Goal: Task Accomplishment & Management: Complete application form

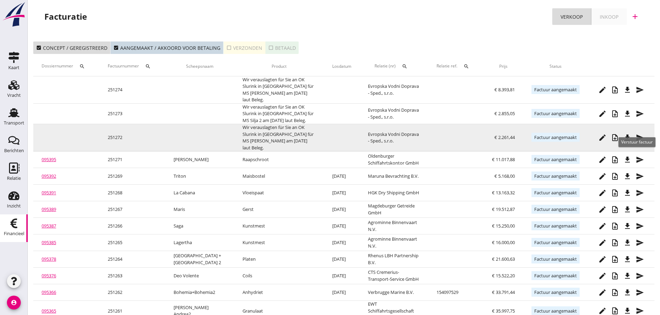
click at [641, 134] on icon "send" at bounding box center [639, 138] width 8 height 8
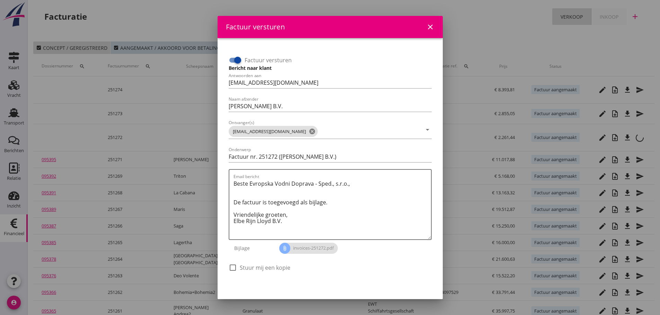
click at [239, 59] on div at bounding box center [238, 60] width 12 height 12
checkbox input "false"
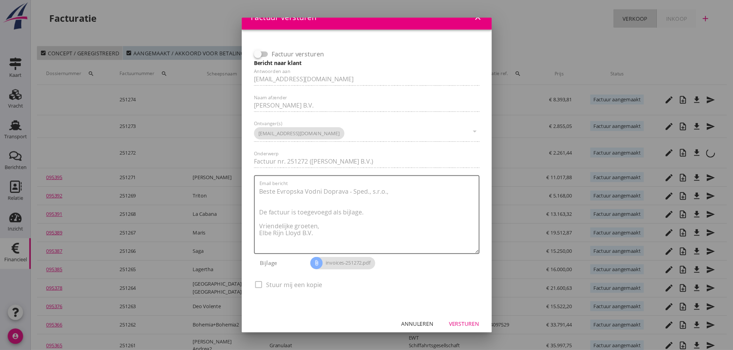
scroll to position [15, 0]
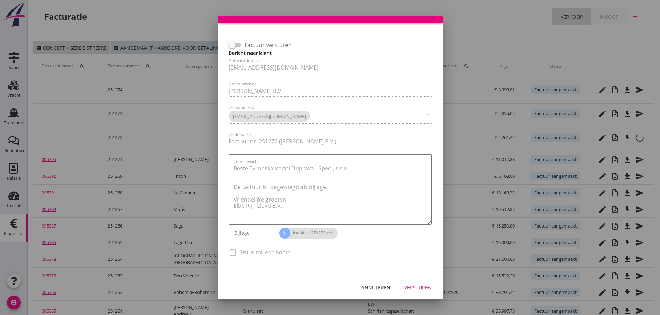
click at [424, 288] on div "Versturen" at bounding box center [417, 287] width 27 height 7
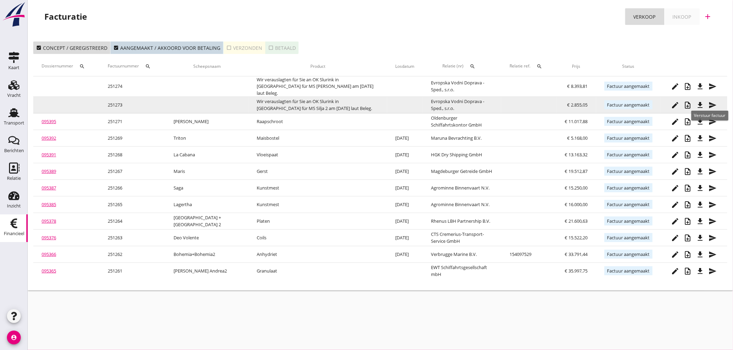
click at [659, 101] on icon "send" at bounding box center [713, 105] width 8 height 8
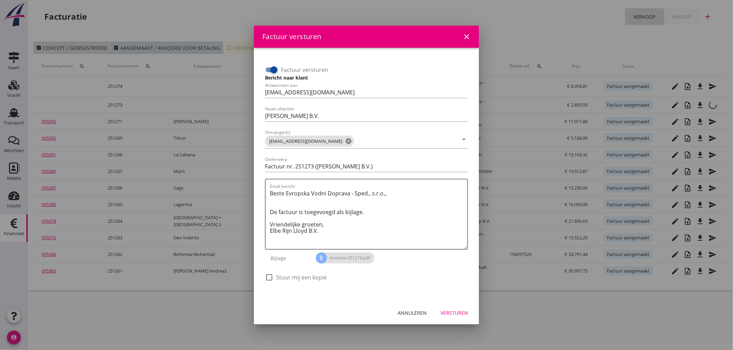
drag, startPoint x: 273, startPoint y: 71, endPoint x: 429, endPoint y: 195, distance: 199.5
click at [274, 72] on div at bounding box center [274, 70] width 12 height 12
checkbox input "false"
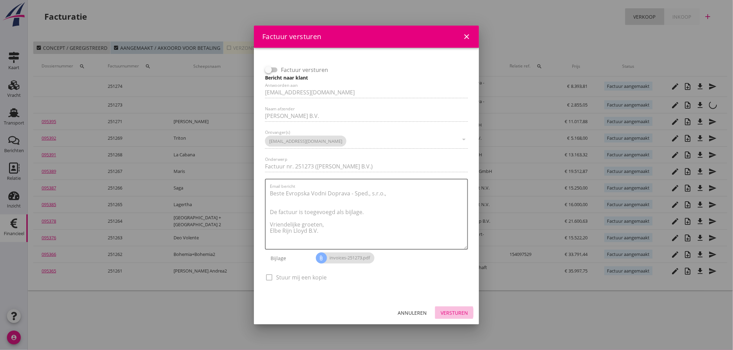
click at [455, 313] on div "Versturen" at bounding box center [453, 313] width 27 height 7
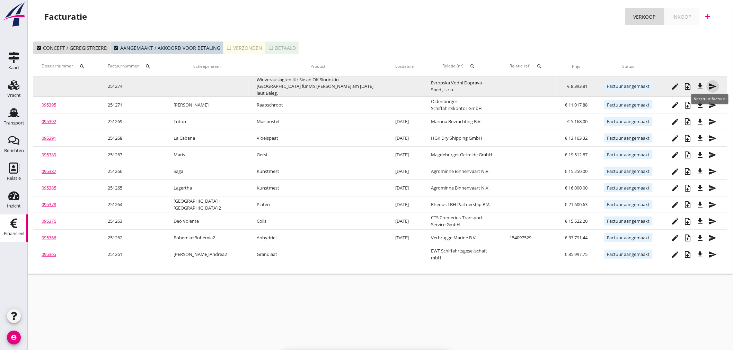
click at [659, 84] on icon "send" at bounding box center [713, 86] width 8 height 8
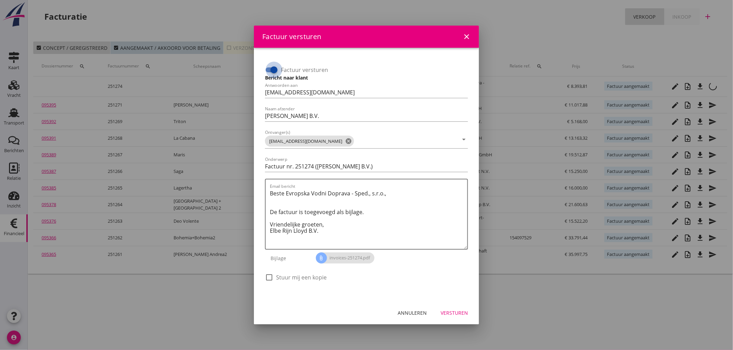
drag, startPoint x: 269, startPoint y: 68, endPoint x: 330, endPoint y: 247, distance: 189.3
click at [269, 69] on div at bounding box center [274, 70] width 12 height 12
checkbox input "false"
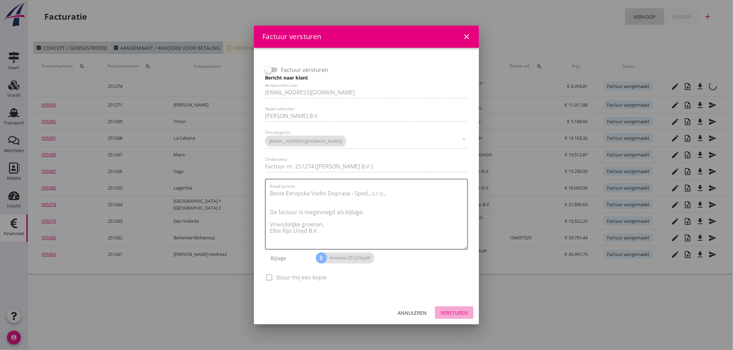
drag, startPoint x: 453, startPoint y: 307, endPoint x: 468, endPoint y: 318, distance: 18.4
click at [454, 308] on button "Versturen" at bounding box center [454, 313] width 38 height 12
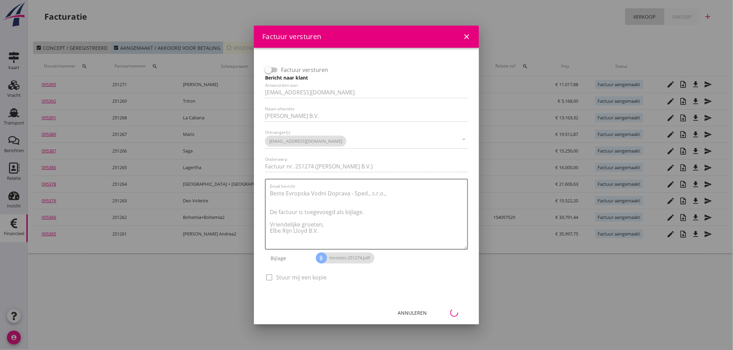
drag, startPoint x: 184, startPoint y: 278, endPoint x: 233, endPoint y: 341, distance: 79.7
click at [185, 280] on div at bounding box center [366, 175] width 733 height 350
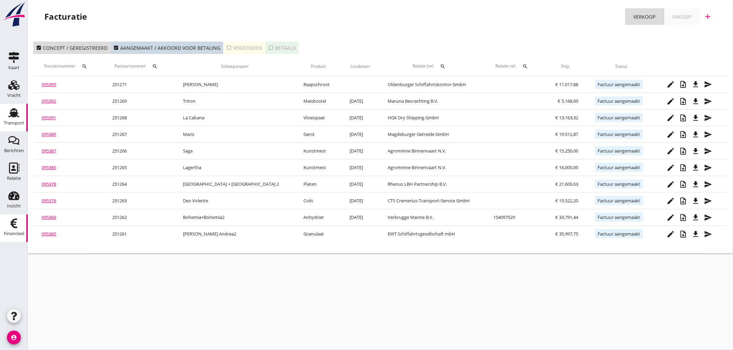
click at [12, 118] on icon "Transport" at bounding box center [13, 112] width 11 height 11
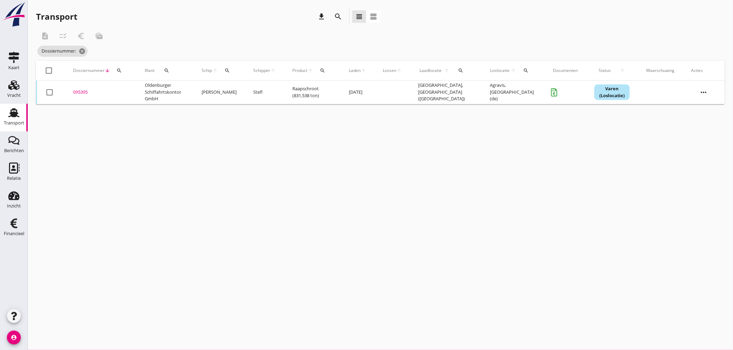
click at [230, 70] on icon "search" at bounding box center [227, 71] width 6 height 6
click at [244, 86] on input "Zoek op (scheeps)naam" at bounding box center [265, 90] width 72 height 11
drag, startPoint x: 272, startPoint y: 110, endPoint x: 310, endPoint y: 98, distance: 39.4
click at [277, 109] on div "ENI: 02315707 (L:80 x B:8.20)" at bounding box center [287, 111] width 66 height 7
click at [324, 90] on icon "check" at bounding box center [327, 90] width 8 height 8
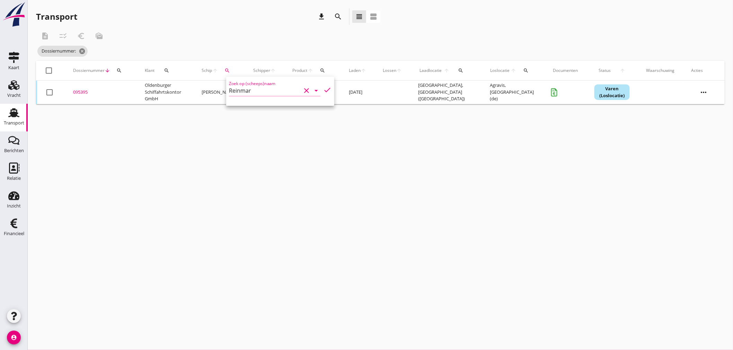
type input "Reinmar"
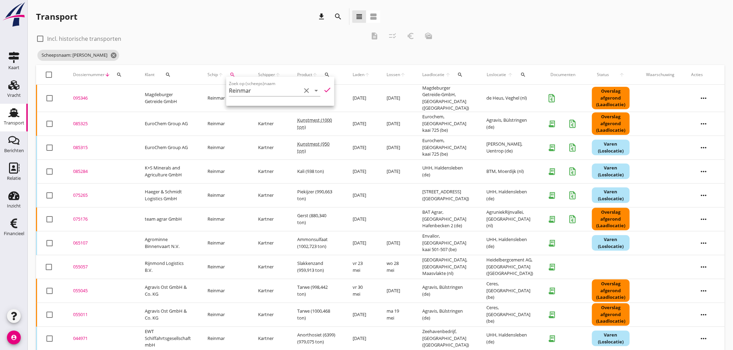
click at [199, 17] on div "Transport download search view_headline view_agenda" at bounding box center [208, 16] width 344 height 17
drag, startPoint x: 17, startPoint y: 121, endPoint x: 15, endPoint y: 115, distance: 5.6
click at [17, 120] on div "Transport" at bounding box center [14, 123] width 20 height 10
click at [110, 54] on icon "cancel" at bounding box center [113, 55] width 7 height 7
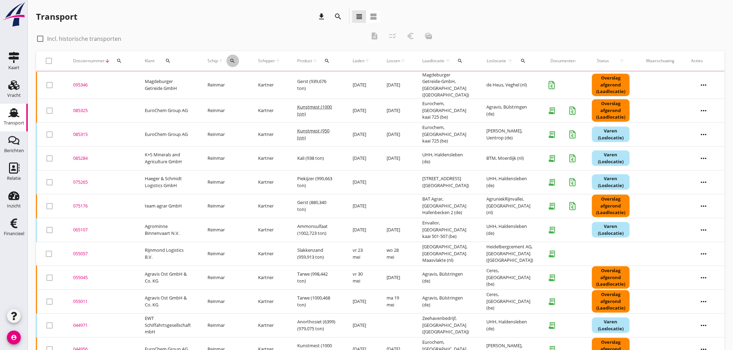
drag, startPoint x: 232, startPoint y: 61, endPoint x: 237, endPoint y: 78, distance: 16.9
click at [233, 63] on button "search" at bounding box center [232, 61] width 12 height 12
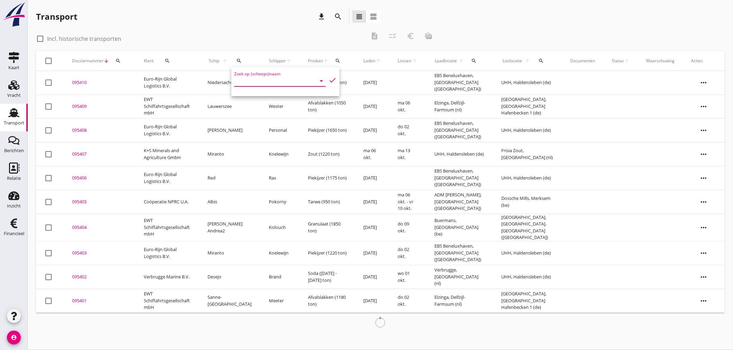
click at [244, 82] on input "Zoek op (scheeps)naam" at bounding box center [270, 80] width 72 height 11
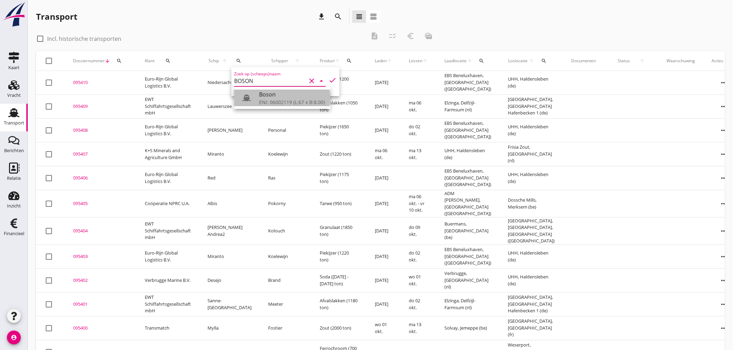
drag, startPoint x: 274, startPoint y: 101, endPoint x: 132, endPoint y: 103, distance: 142.0
click at [274, 101] on div "ENI: 06002119 (L:67 x B:8.00)" at bounding box center [292, 102] width 66 height 7
drag, startPoint x: 309, startPoint y: 25, endPoint x: 241, endPoint y: 15, distance: 67.9
click at [293, 24] on div "Transport download search view_headline view_agenda" at bounding box center [208, 17] width 344 height 19
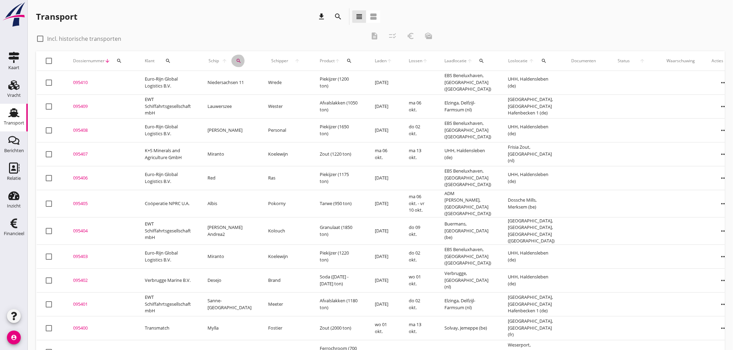
click at [236, 62] on icon "search" at bounding box center [239, 61] width 6 height 6
click at [327, 81] on icon "check" at bounding box center [328, 80] width 8 height 8
type input "Boson"
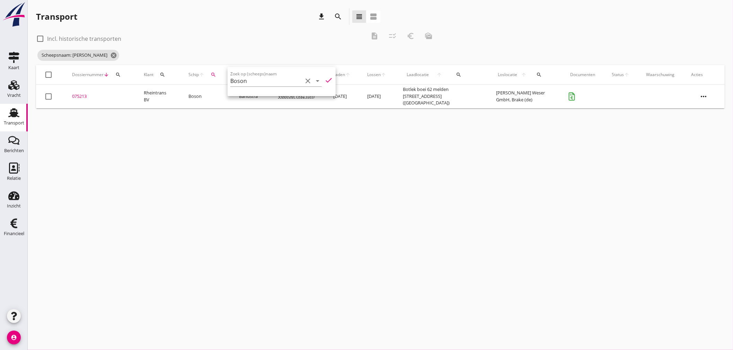
click at [18, 115] on icon "Transport" at bounding box center [13, 112] width 11 height 11
click at [15, 121] on div "Transport" at bounding box center [14, 123] width 20 height 5
click at [110, 55] on icon "cancel" at bounding box center [113, 55] width 7 height 7
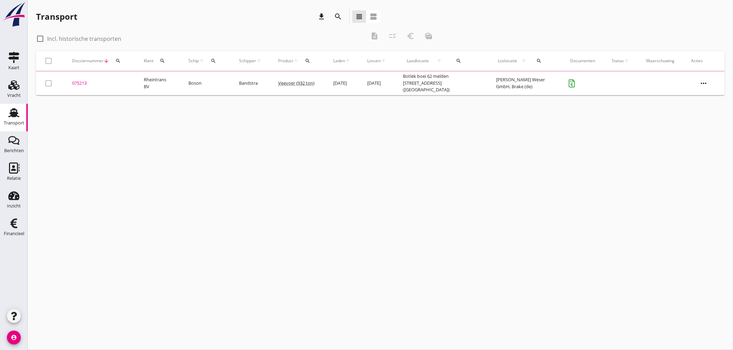
click at [9, 114] on icon "Transport" at bounding box center [13, 112] width 11 height 11
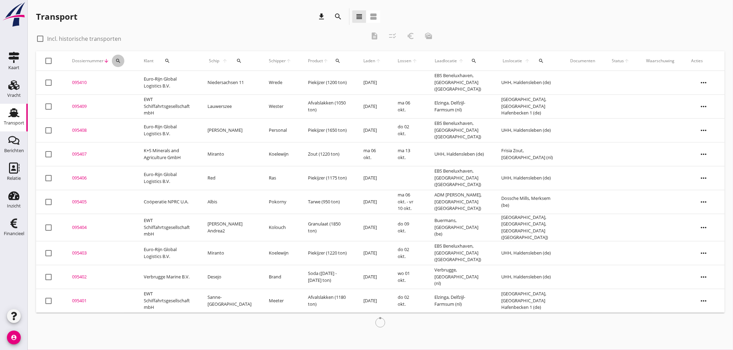
click at [115, 60] on icon "search" at bounding box center [118, 61] width 6 height 6
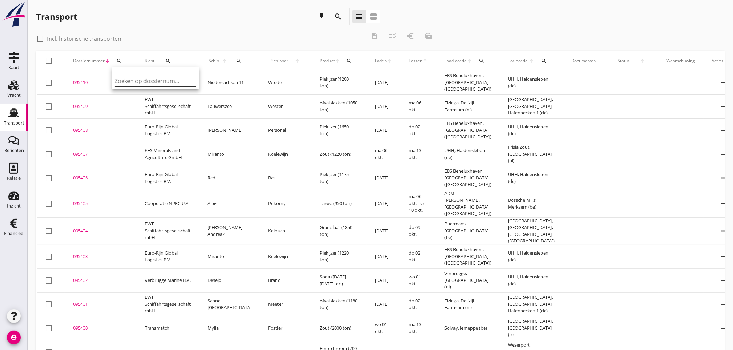
click at [137, 80] on input "Zoeken op dossiernummer..." at bounding box center [151, 80] width 72 height 11
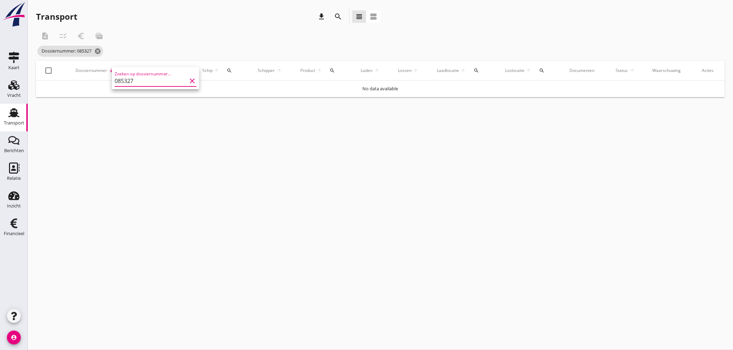
type input "085327"
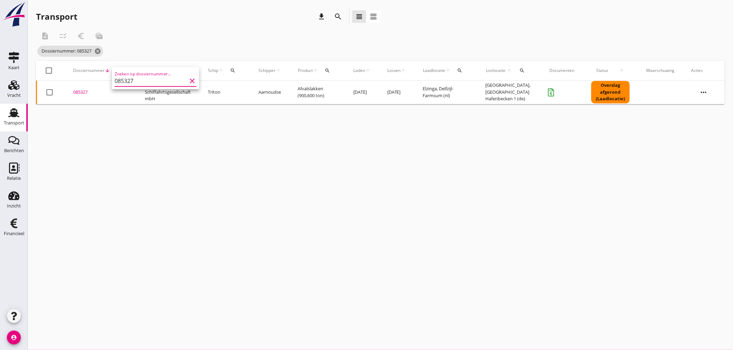
click at [87, 91] on div "085327" at bounding box center [100, 92] width 55 height 7
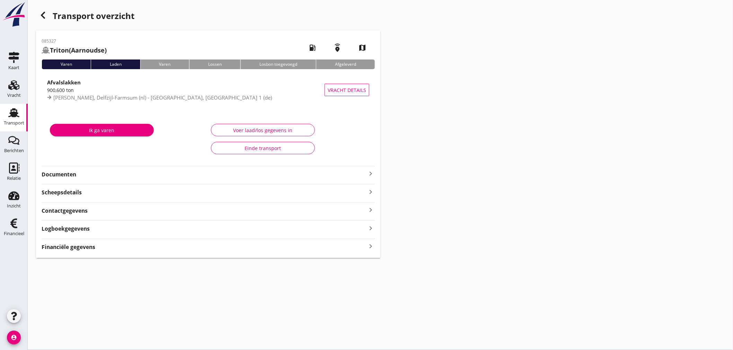
click at [85, 248] on strong "Financiële gegevens" at bounding box center [69, 247] width 54 height 8
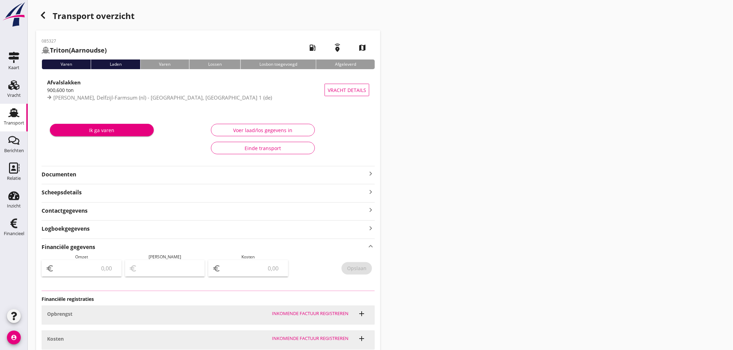
type input "14026.44"
type input "-225.15"
type input "14251.59"
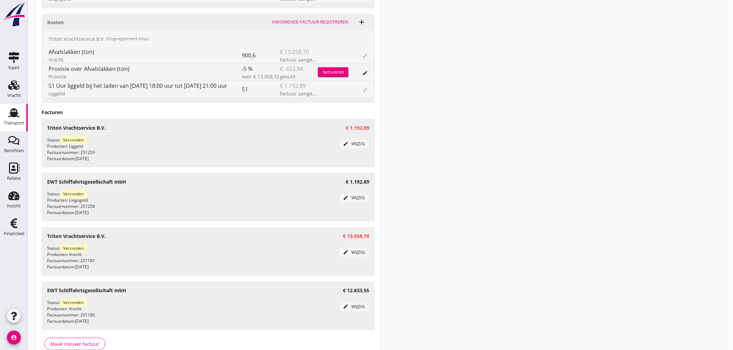
scroll to position [422, 0]
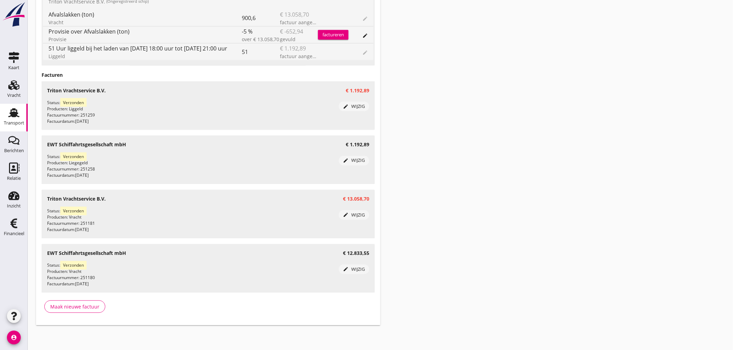
drag, startPoint x: 458, startPoint y: 261, endPoint x: 458, endPoint y: 257, distance: 4.5
click at [19, 177] on div "Relatie" at bounding box center [14, 178] width 14 height 5
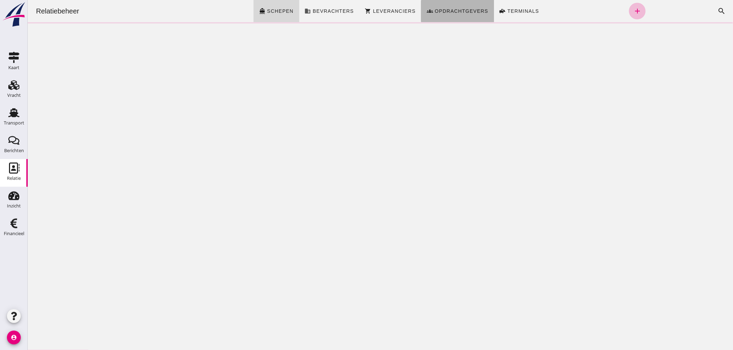
click at [435, 11] on span "Opdrachtgevers" at bounding box center [461, 11] width 54 height 6
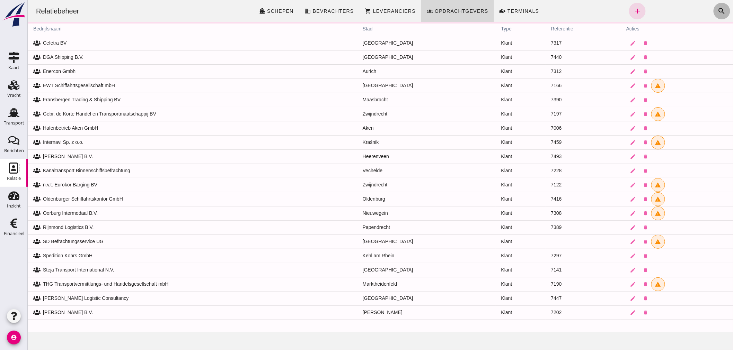
click at [659, 9] on icon "search" at bounding box center [721, 11] width 8 height 8
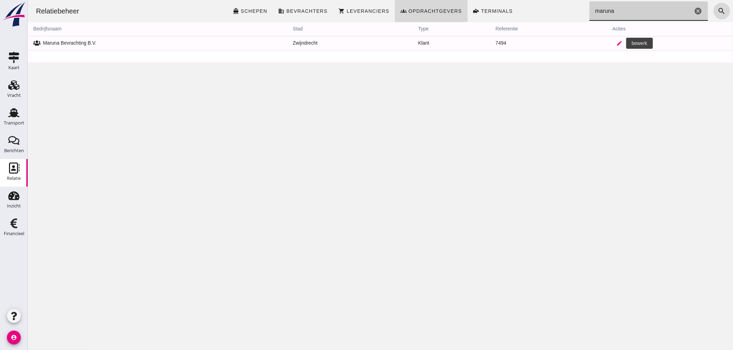
type input "maruna"
click at [616, 44] on icon "edit" at bounding box center [619, 43] width 6 height 6
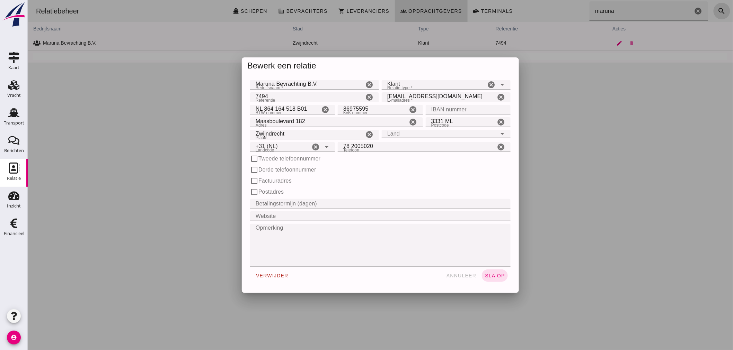
type input "+31 (NL)"
click at [262, 108] on input "NL 864 164 518 B01" at bounding box center [285, 110] width 70 height 10
type input "NL864164518B01"
click at [497, 272] on button "sla op" at bounding box center [494, 276] width 26 height 12
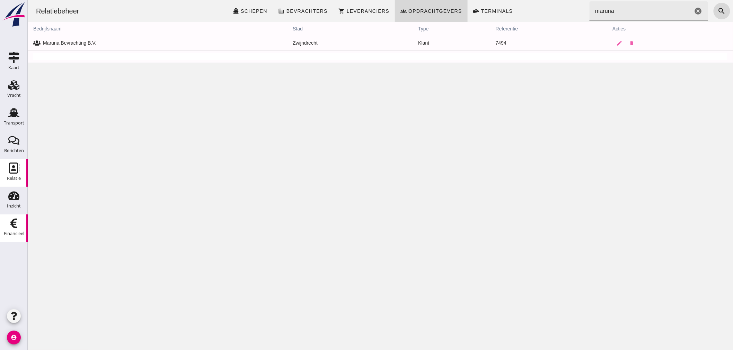
click at [11, 229] on div "Financieel" at bounding box center [14, 234] width 20 height 10
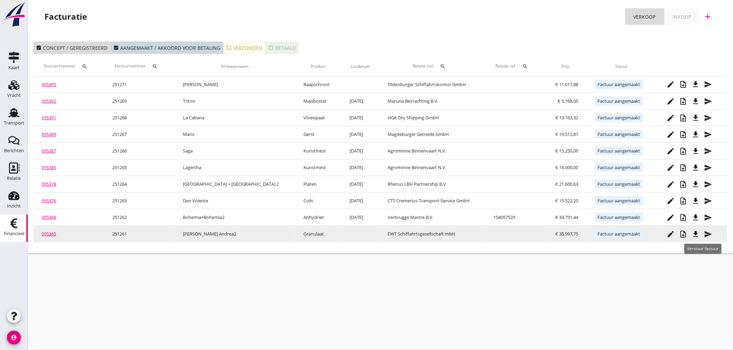
click at [659, 234] on icon "send" at bounding box center [708, 234] width 8 height 8
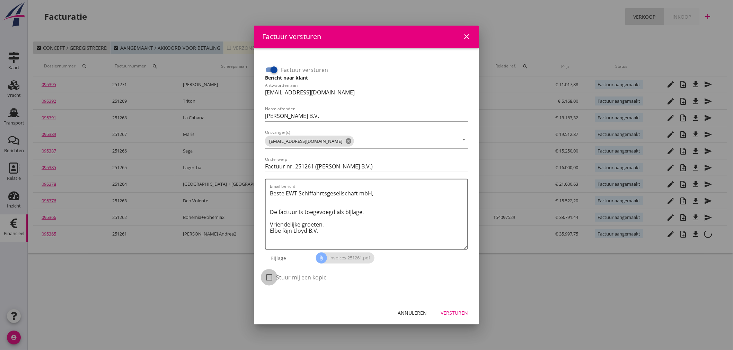
click at [272, 279] on div at bounding box center [269, 278] width 12 height 12
checkbox input "true"
click at [459, 309] on button "Versturen" at bounding box center [454, 313] width 38 height 12
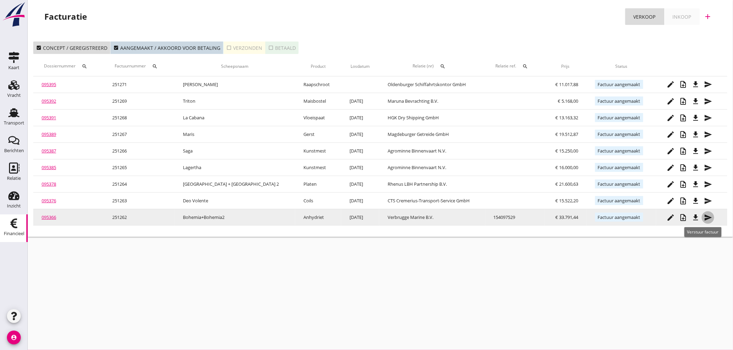
click at [659, 218] on icon "send" at bounding box center [708, 218] width 8 height 8
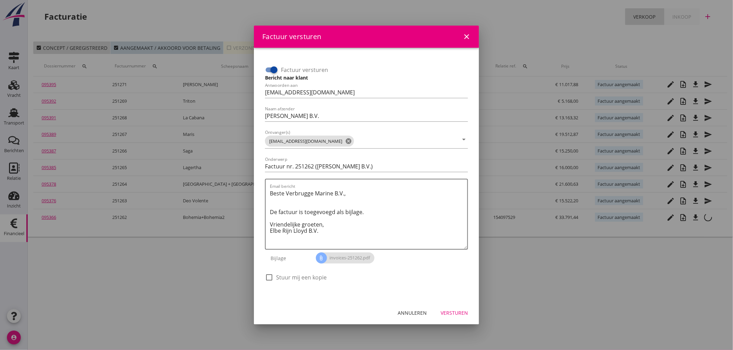
click at [269, 276] on div at bounding box center [269, 278] width 12 height 12
checkbox input "true"
click at [453, 313] on div "Versturen" at bounding box center [453, 313] width 27 height 7
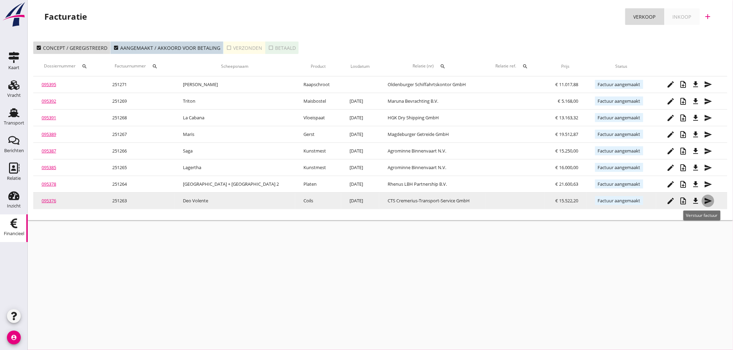
click at [659, 202] on icon "send" at bounding box center [708, 201] width 8 height 8
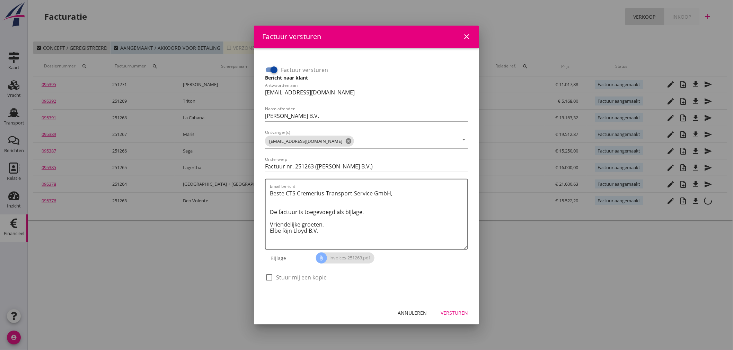
drag, startPoint x: 268, startPoint y: 279, endPoint x: 298, endPoint y: 280, distance: 29.8
click at [269, 279] on div at bounding box center [269, 278] width 12 height 12
checkbox input "true"
click at [460, 312] on div "Versturen" at bounding box center [453, 313] width 27 height 7
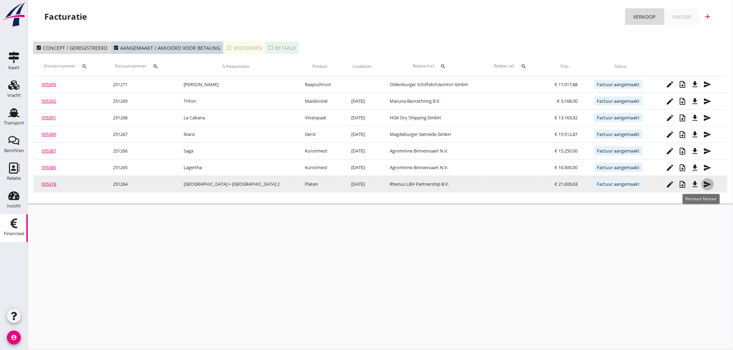
click at [659, 184] on icon "send" at bounding box center [707, 184] width 8 height 8
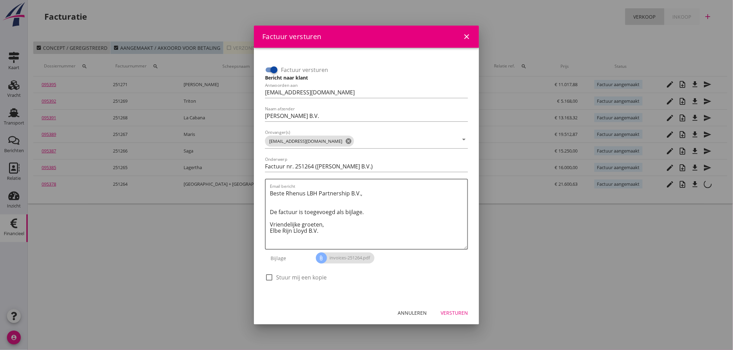
click at [267, 281] on div at bounding box center [269, 278] width 12 height 12
checkbox input "true"
click at [454, 313] on div "Versturen" at bounding box center [453, 313] width 27 height 7
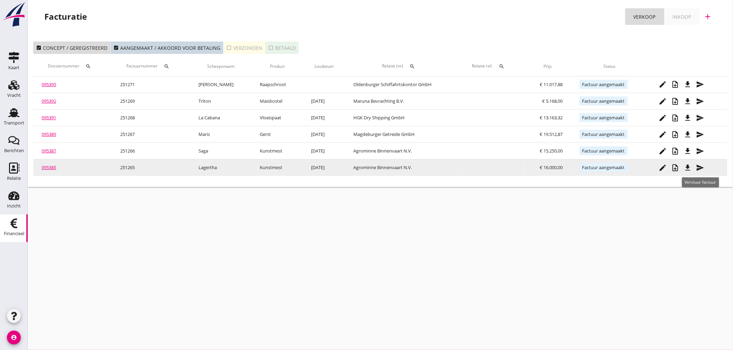
click at [659, 168] on icon "send" at bounding box center [700, 168] width 8 height 8
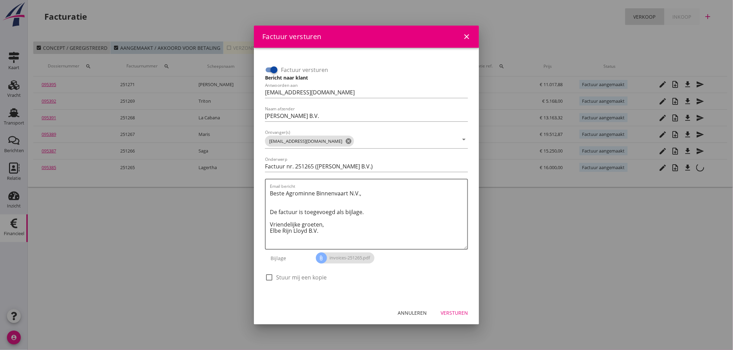
click at [271, 73] on div at bounding box center [274, 70] width 12 height 12
checkbox input "false"
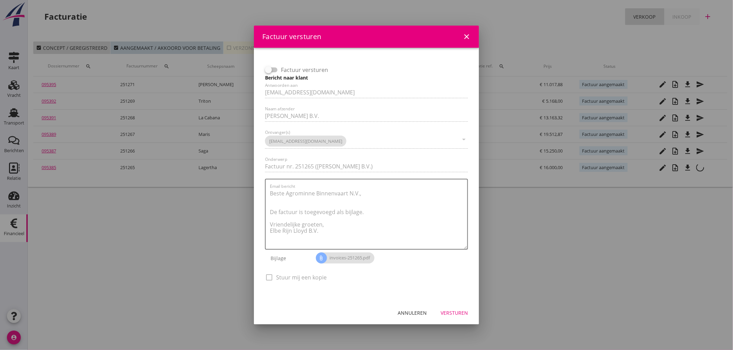
click at [457, 308] on button "Versturen" at bounding box center [454, 313] width 38 height 12
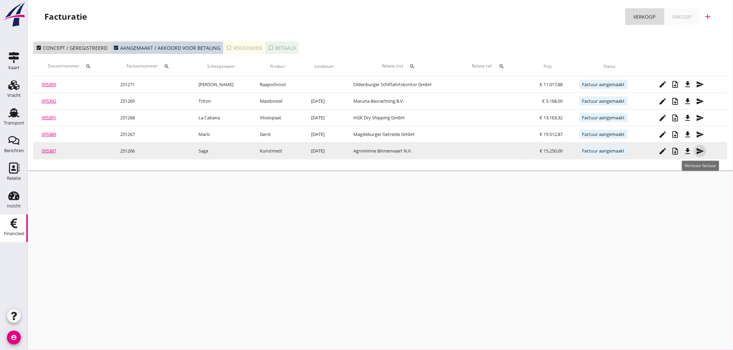
click at [659, 150] on icon "send" at bounding box center [700, 151] width 8 height 8
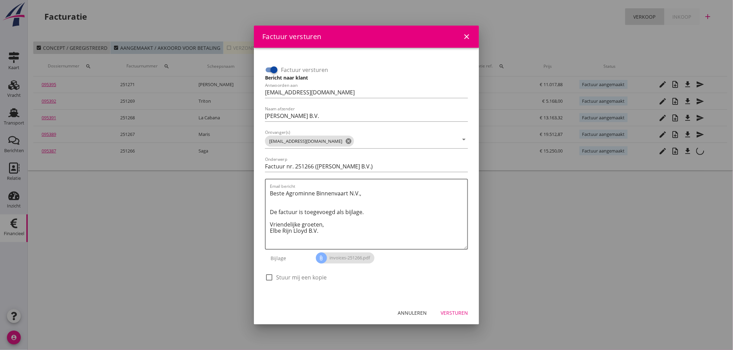
click at [272, 70] on div at bounding box center [274, 70] width 12 height 12
checkbox input "false"
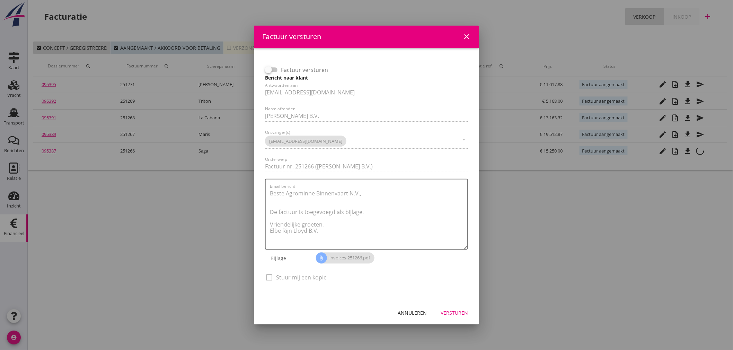
click at [467, 313] on div "Versturen" at bounding box center [453, 313] width 27 height 7
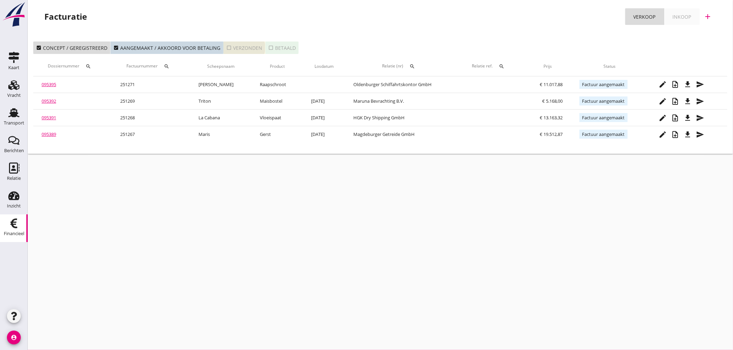
click at [226, 49] on icon "check_box_outline_blank" at bounding box center [229, 48] width 6 height 6
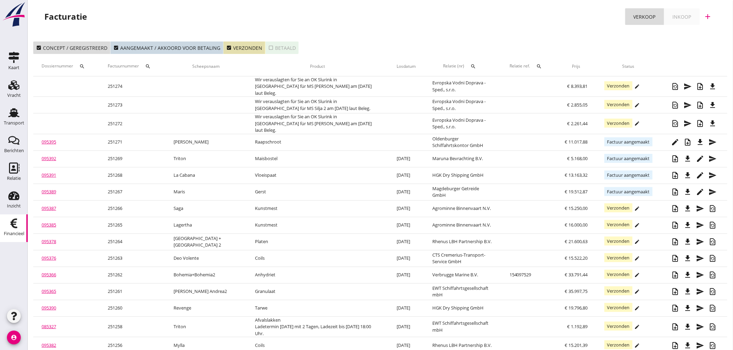
click at [20, 227] on div "Financieel" at bounding box center [14, 223] width 17 height 11
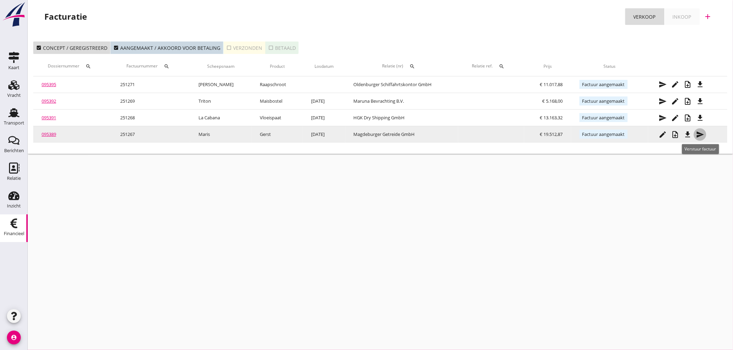
click at [659, 135] on icon "send" at bounding box center [700, 135] width 8 height 8
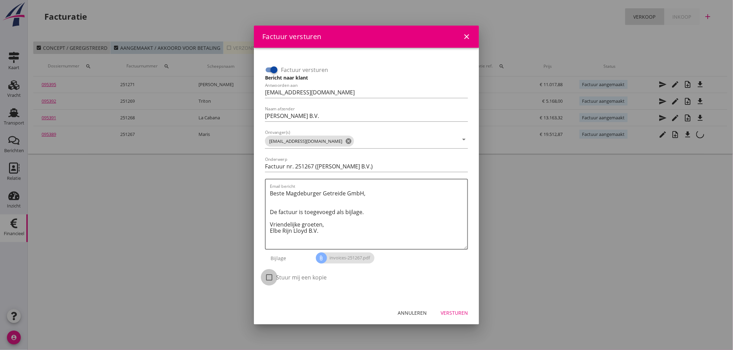
click at [269, 275] on div at bounding box center [269, 278] width 12 height 12
checkbox input "true"
click at [452, 312] on div "Versturen" at bounding box center [453, 313] width 27 height 7
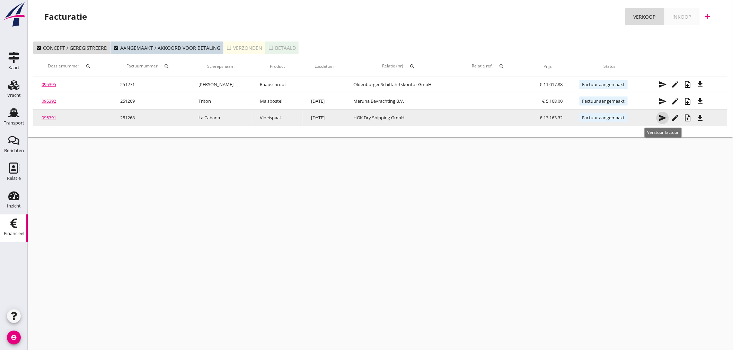
click at [659, 118] on icon "send" at bounding box center [662, 118] width 8 height 8
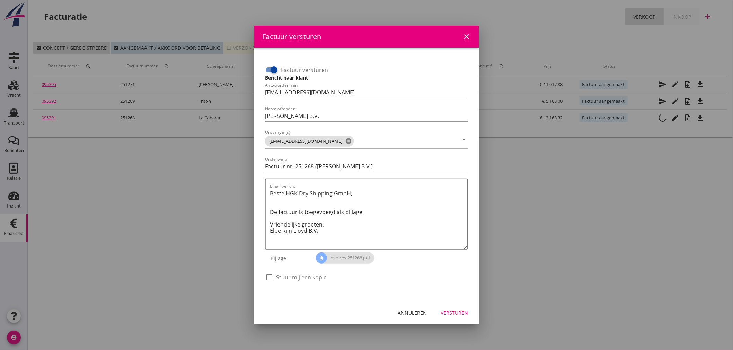
click at [270, 277] on div at bounding box center [269, 278] width 12 height 12
checkbox input "true"
click at [274, 73] on div at bounding box center [274, 70] width 12 height 12
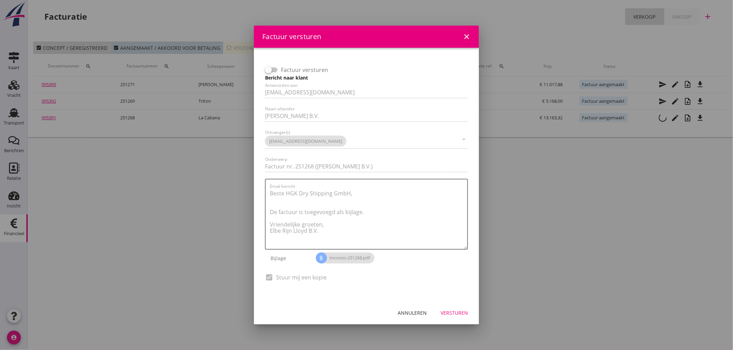
click at [274, 73] on input "Factuur versturen" at bounding box center [271, 70] width 13 height 8
checkbox input "true"
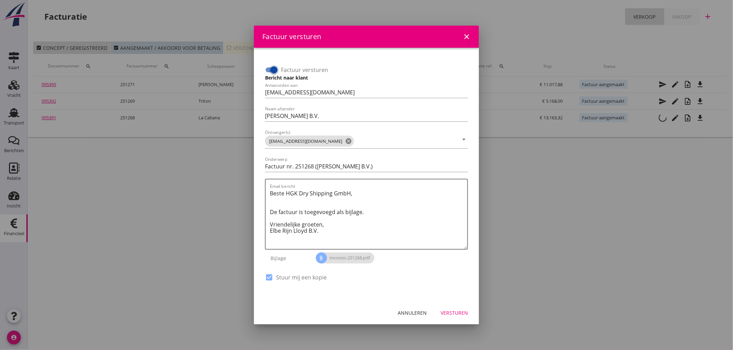
click at [450, 310] on div "Versturen" at bounding box center [453, 313] width 27 height 7
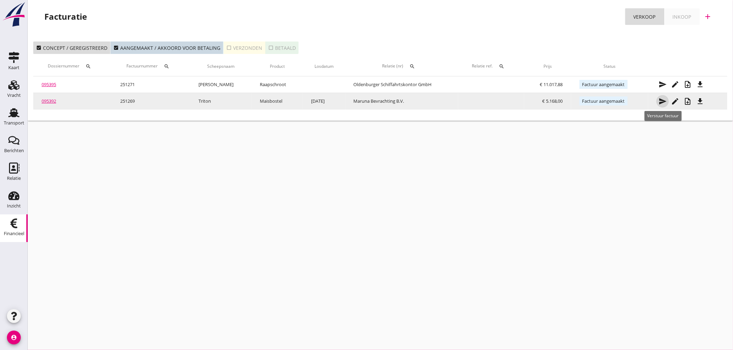
click at [659, 104] on icon "send" at bounding box center [662, 101] width 8 height 8
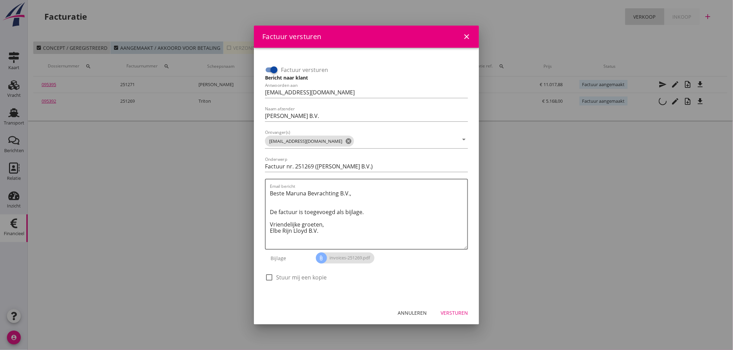
drag, startPoint x: 306, startPoint y: 278, endPoint x: 311, endPoint y: 278, distance: 4.5
click at [309, 278] on label "Stuur mij een kopie" at bounding box center [301, 277] width 51 height 7
checkbox input "true"
click at [452, 310] on div "Versturen" at bounding box center [453, 313] width 27 height 7
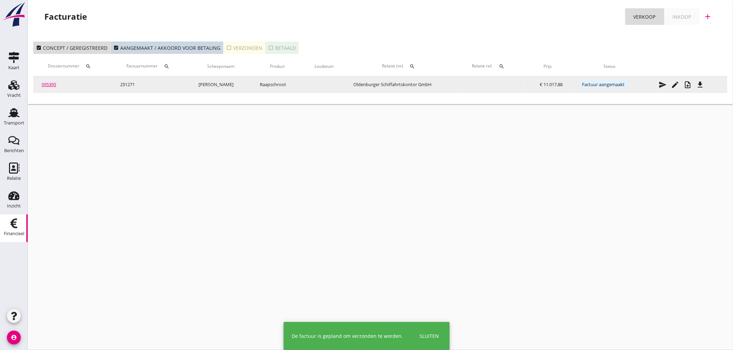
click at [659, 85] on icon "send" at bounding box center [662, 85] width 8 height 8
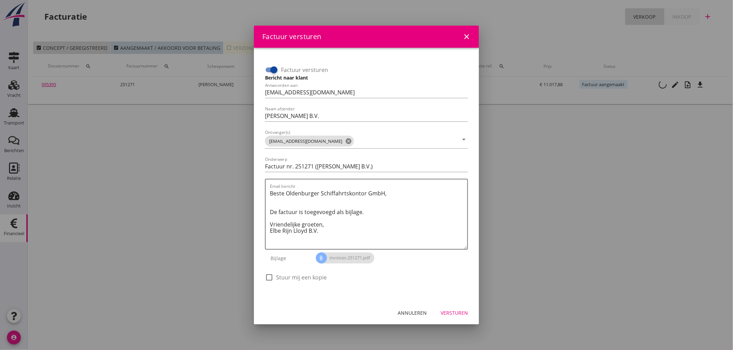
drag, startPoint x: 296, startPoint y: 276, endPoint x: 303, endPoint y: 278, distance: 7.5
click at [300, 277] on label "Stuur mij een kopie" at bounding box center [301, 277] width 51 height 7
checkbox input "true"
click at [470, 312] on button "Versturen" at bounding box center [454, 313] width 38 height 12
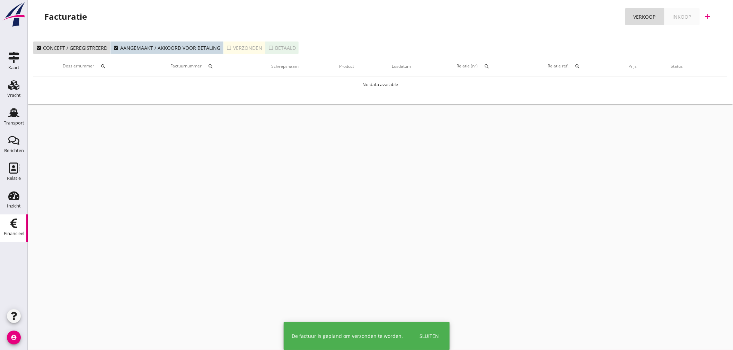
click at [659, 17] on div "Inkoop" at bounding box center [681, 16] width 19 height 7
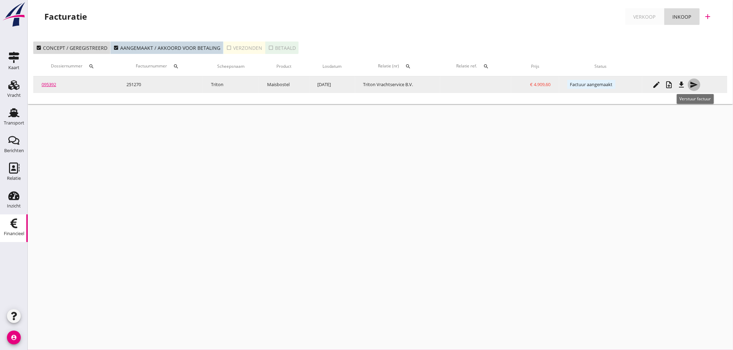
click at [659, 84] on div "send" at bounding box center [694, 85] width 12 height 8
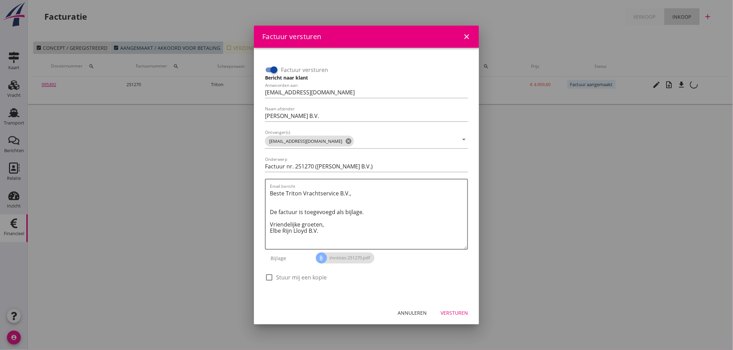
click at [285, 274] on label "Stuur mij een kopie" at bounding box center [301, 277] width 51 height 7
checkbox input "true"
drag, startPoint x: 460, startPoint y: 307, endPoint x: 448, endPoint y: 309, distance: 11.5
click at [459, 307] on button "Versturen" at bounding box center [454, 313] width 38 height 12
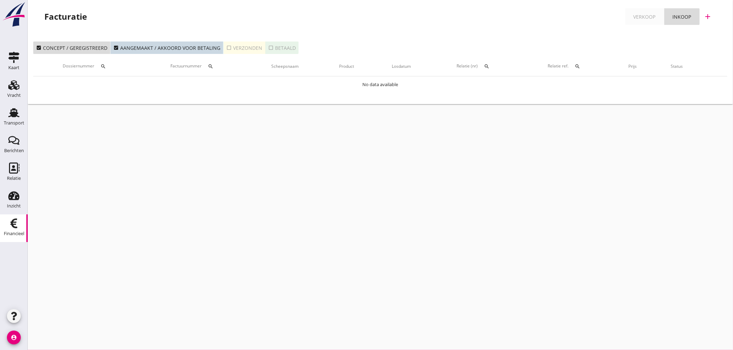
click at [11, 230] on div "Financieel" at bounding box center [14, 234] width 20 height 10
click at [230, 47] on div "check_box_outline_blank Verzonden" at bounding box center [244, 47] width 36 height 7
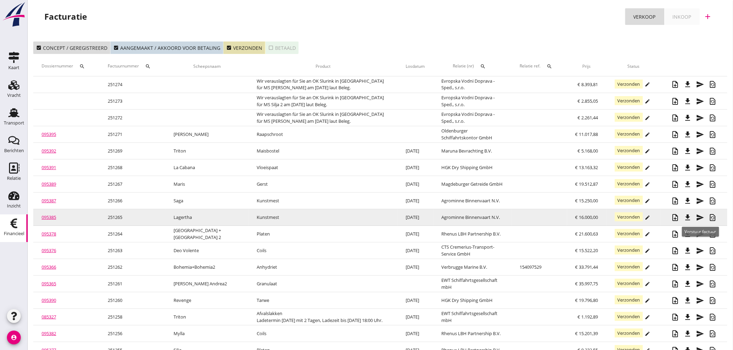
click at [659, 219] on icon "send" at bounding box center [700, 218] width 8 height 8
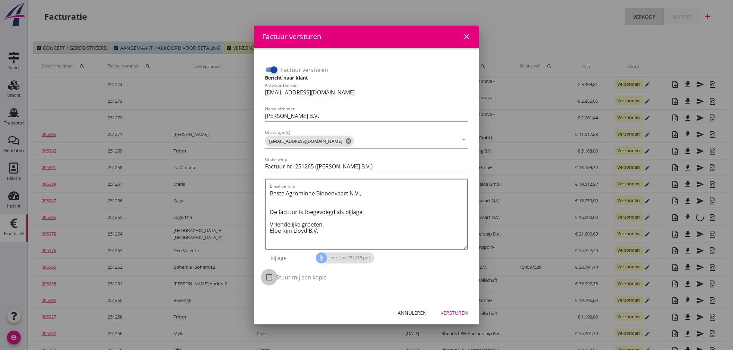
click at [270, 279] on div at bounding box center [269, 278] width 12 height 12
checkbox input "true"
click at [463, 311] on div "Versturen" at bounding box center [453, 313] width 27 height 7
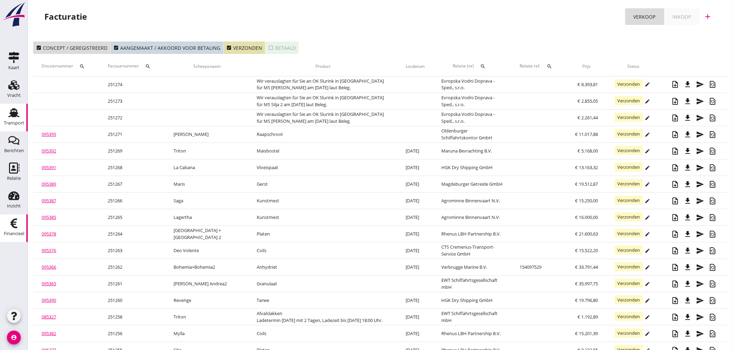
click at [5, 118] on div "Transport" at bounding box center [14, 123] width 20 height 10
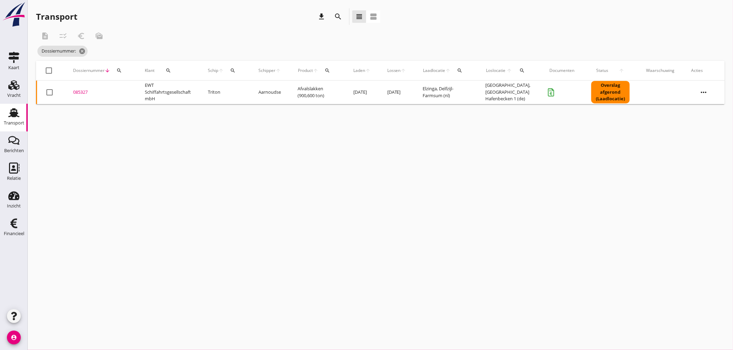
click at [16, 116] on use at bounding box center [13, 112] width 11 height 9
click at [97, 50] on icon "cancel" at bounding box center [97, 51] width 7 height 7
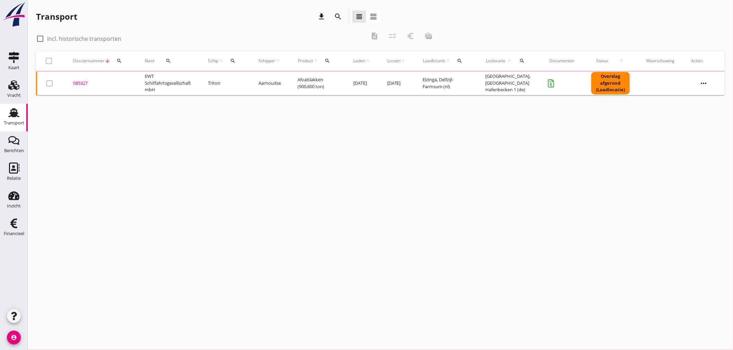
click at [12, 113] on use at bounding box center [13, 112] width 11 height 9
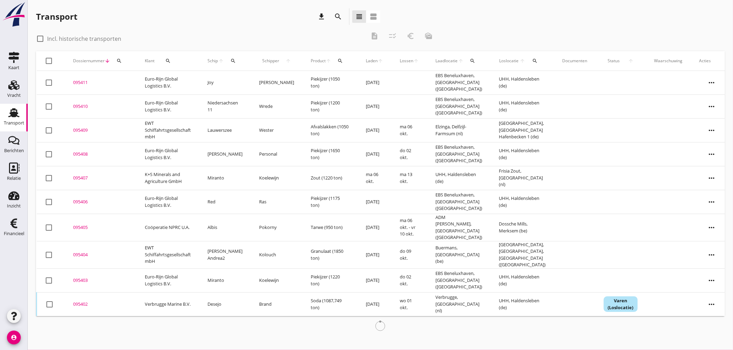
drag, startPoint x: 117, startPoint y: 61, endPoint x: 112, endPoint y: 84, distance: 24.0
click at [117, 62] on icon "search" at bounding box center [119, 61] width 6 height 6
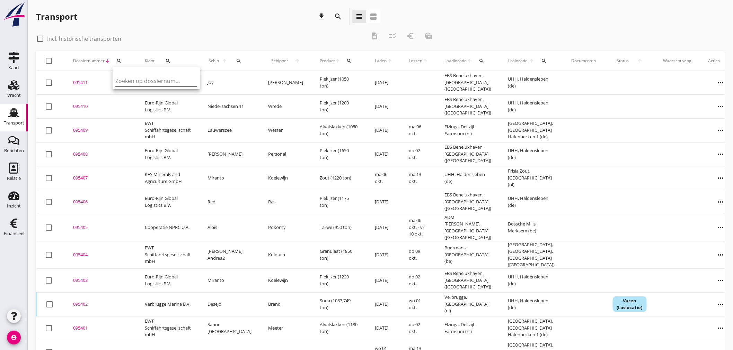
drag, startPoint x: 127, startPoint y: 81, endPoint x: 137, endPoint y: 80, distance: 9.4
click at [135, 80] on input "Zoeken op dossiernummer..." at bounding box center [151, 80] width 72 height 11
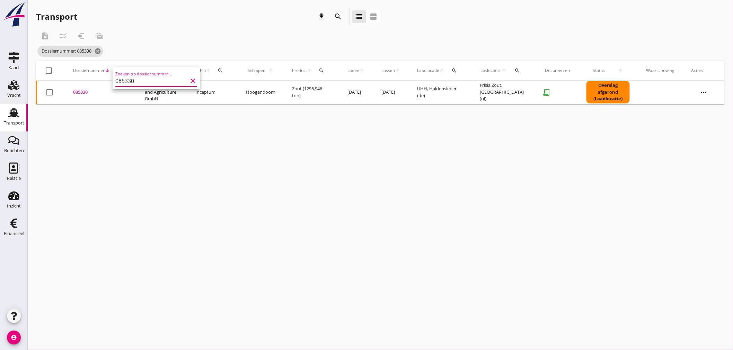
type input "085330"
click at [75, 93] on div "085330" at bounding box center [100, 92] width 55 height 7
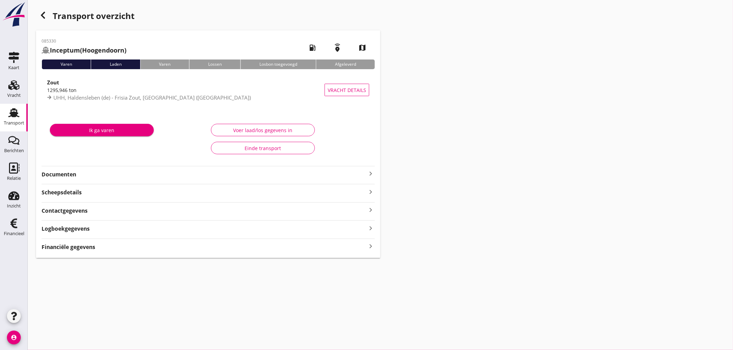
drag, startPoint x: 369, startPoint y: 246, endPoint x: 407, endPoint y: 246, distance: 37.4
click at [370, 246] on icon "keyboard_arrow_right" at bounding box center [370, 246] width 8 height 9
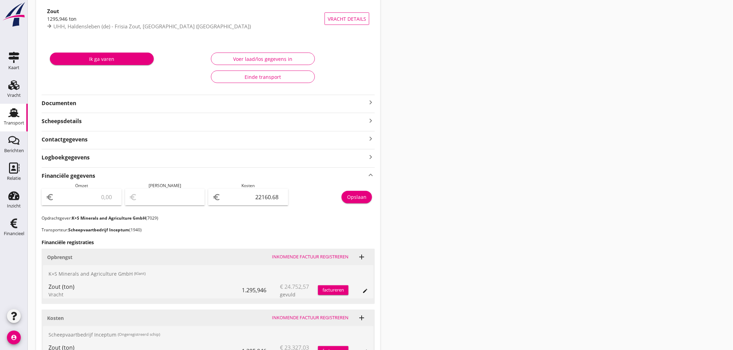
scroll to position [160, 0]
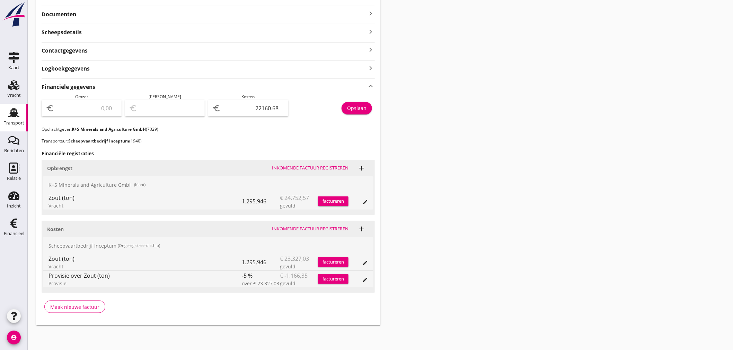
click at [82, 106] on input "number" at bounding box center [86, 108] width 62 height 11
type input "2"
type input "-22158.68"
type input "25"
type input "-22135.68"
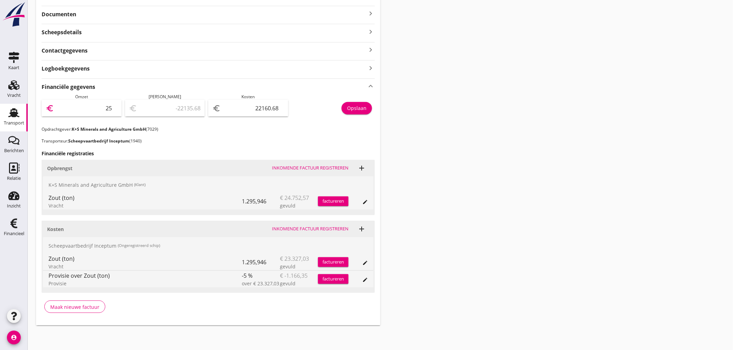
type input "257"
type input "-21903.68"
type input "2573"
type input "-19587.68"
type input "25733"
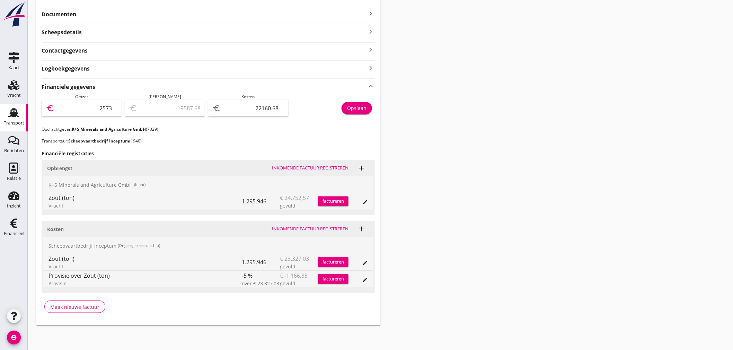
type input "3572.32"
type input "25733.3"
type input "3572.62"
type input "25733.39"
type input "3572.71"
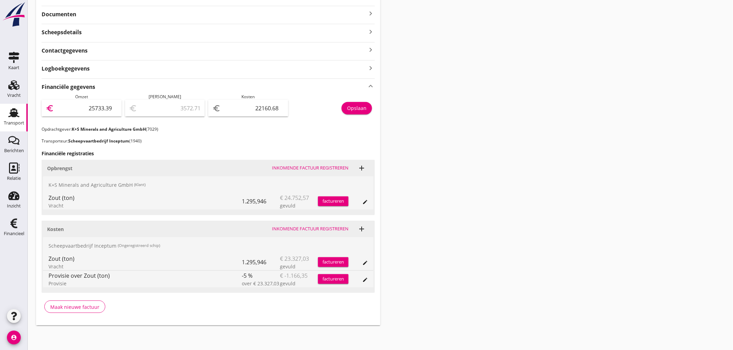
type input "25733.39"
click at [563, 178] on div "Transport overzicht 085330 Inceptum (Hoogendoorn) local_gas_station emergency_s…" at bounding box center [380, 87] width 705 height 494
click at [322, 168] on div "Inkomende factuur registreren" at bounding box center [310, 168] width 77 height 7
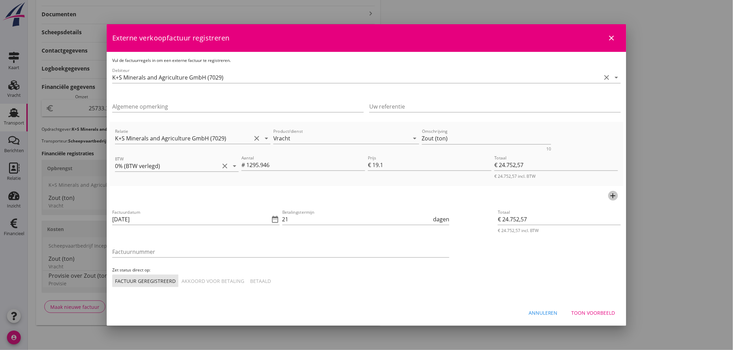
click at [614, 196] on icon "add" at bounding box center [613, 196] width 8 height 8
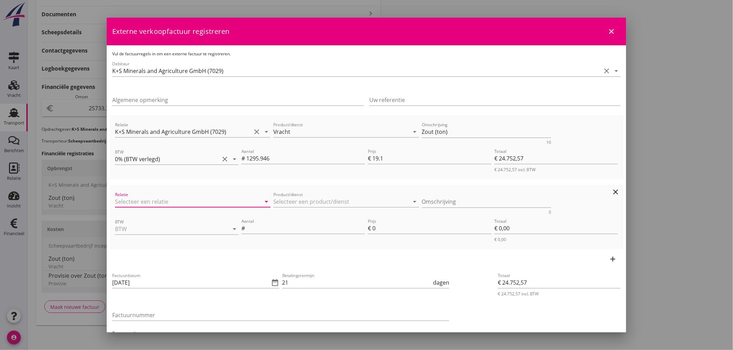
click at [138, 199] on input "Relatie" at bounding box center [183, 201] width 136 height 11
drag, startPoint x: 146, startPoint y: 219, endPoint x: 330, endPoint y: 208, distance: 184.2
click at [149, 217] on div "K+S Minerals and Agriculture GmbH" at bounding box center [192, 215] width 142 height 8
type input "K+S Minerals and Agriculture GmbH (7029)"
click at [340, 206] on input "Product/dienst" at bounding box center [341, 201] width 136 height 11
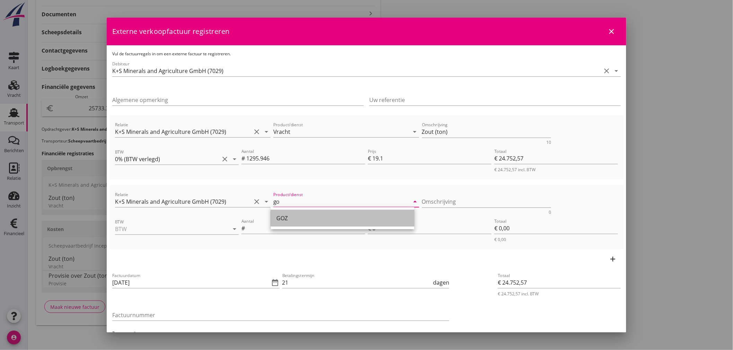
click at [287, 223] on div "GOZ" at bounding box center [342, 218] width 132 height 17
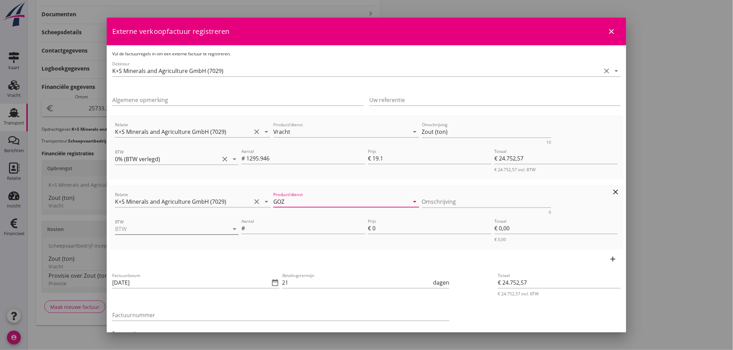
type input "GOZ"
click at [125, 231] on input "BTW" at bounding box center [167, 229] width 104 height 11
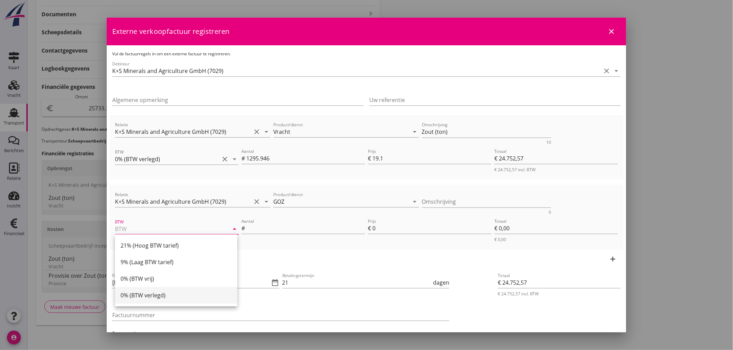
click at [143, 295] on div "0% (BTW verlegd)" at bounding box center [176, 296] width 111 height 8
type input "0% (BTW verlegd)"
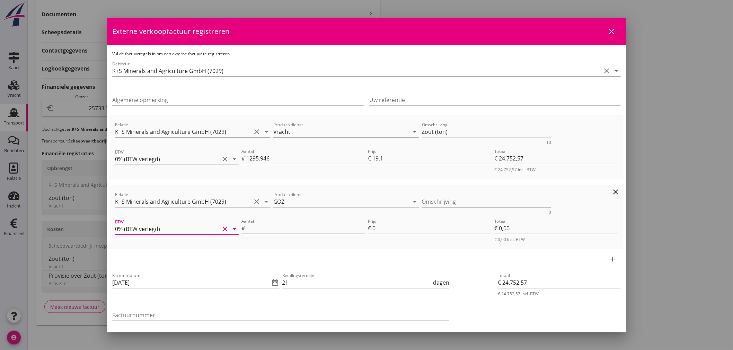
click at [268, 229] on input "Aantal" at bounding box center [305, 228] width 119 height 11
type input "1"
type input "€ 24.761,57"
type input "9"
type input "€ 9,00"
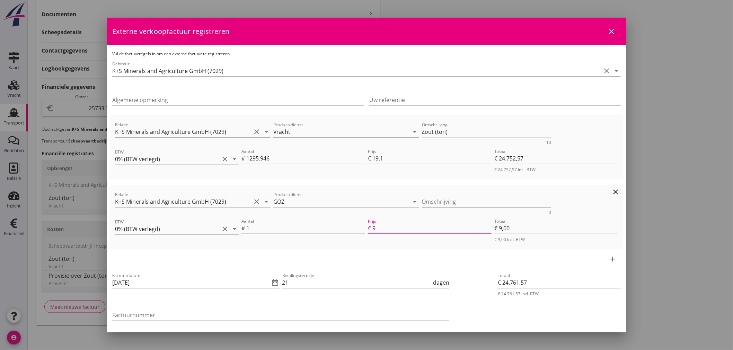
type input "€ 24.850,57"
type input "98"
type input "€ 98,00"
type input "€ 25.732,57"
type input "980"
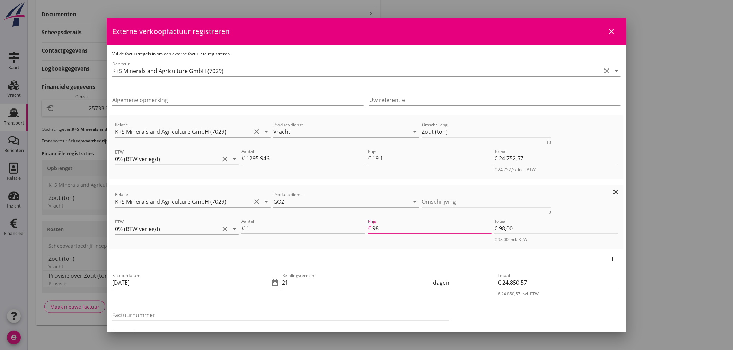
type input "€ 980,00"
type input "€ 24.752,57"
type input "€ 0,00"
type input "€ 25.733,37"
type input "980.8"
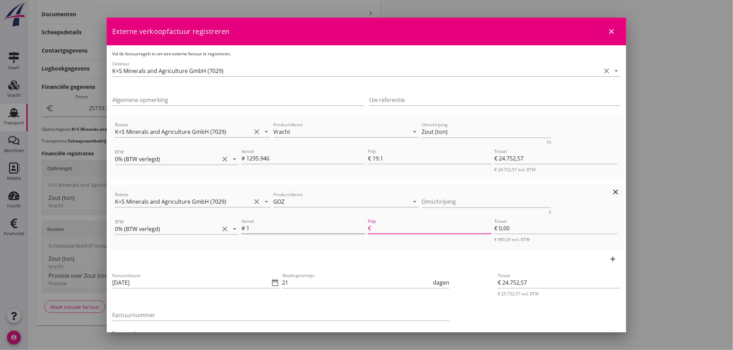
type input "€ 980,80"
type input "€ 25.733,39"
type input "980.82"
type input "€ 980,82"
click at [273, 282] on icon "date_range" at bounding box center [275, 283] width 8 height 8
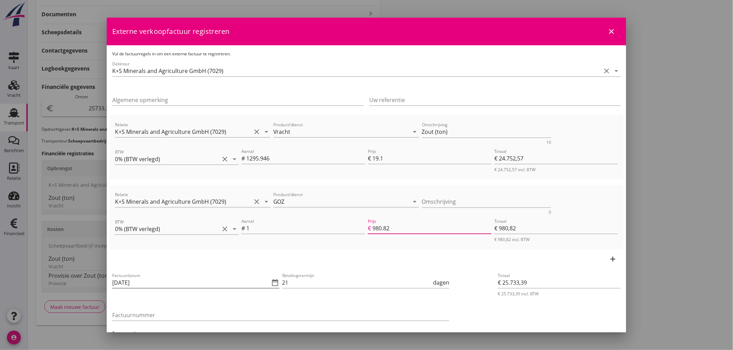
type input "980.82"
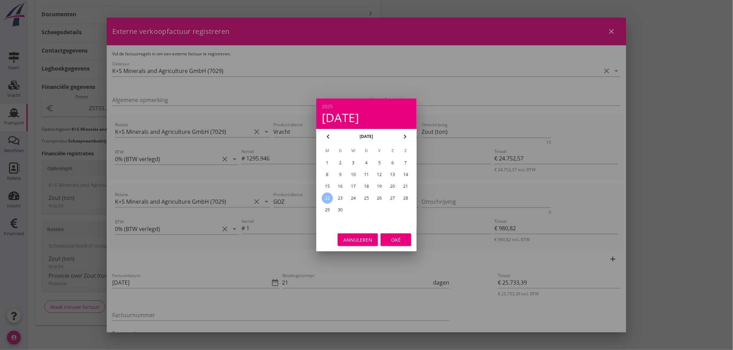
click at [330, 182] on div "15" at bounding box center [327, 186] width 11 height 11
type input "[DATE]"
click at [397, 239] on div "Oké" at bounding box center [395, 240] width 19 height 7
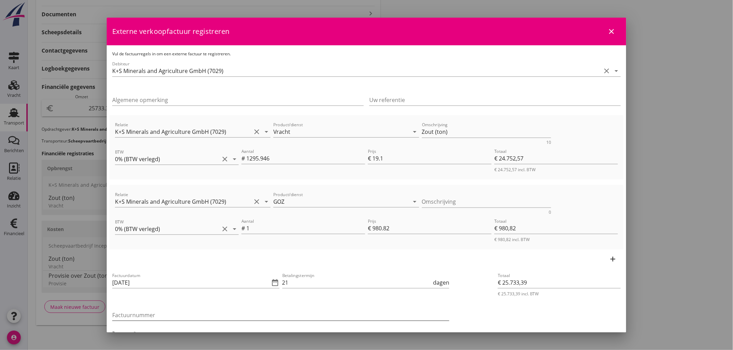
click at [163, 313] on input "Factuurnummer" at bounding box center [280, 315] width 337 height 11
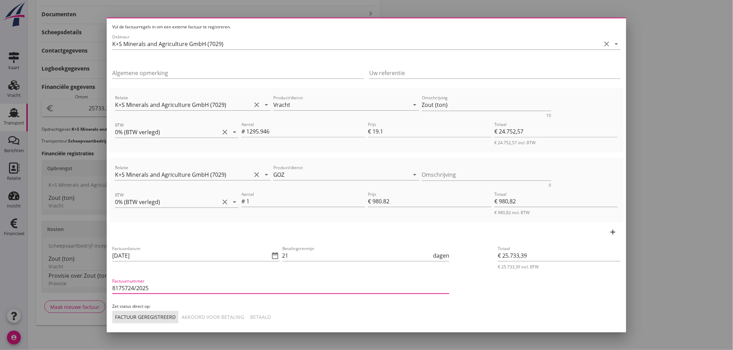
scroll to position [56, 0]
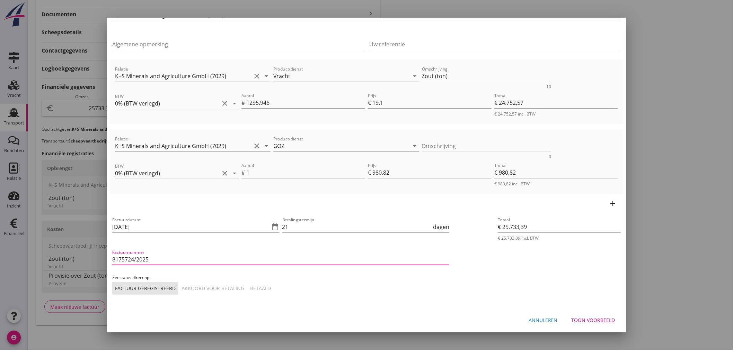
type input "8175724/2025"
click at [264, 286] on div "Betaald" at bounding box center [260, 288] width 21 height 7
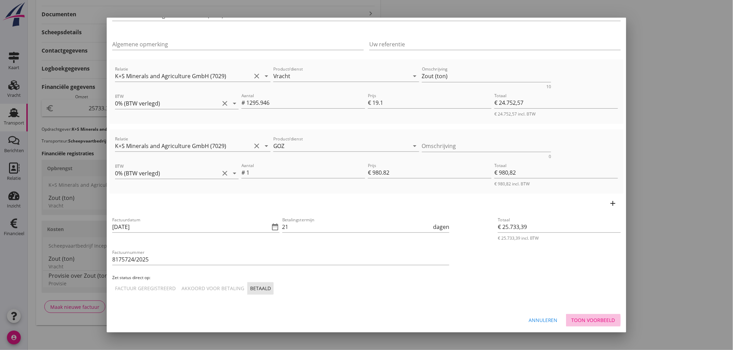
click at [602, 315] on div "Toon voorbeeld" at bounding box center [593, 320] width 44 height 7
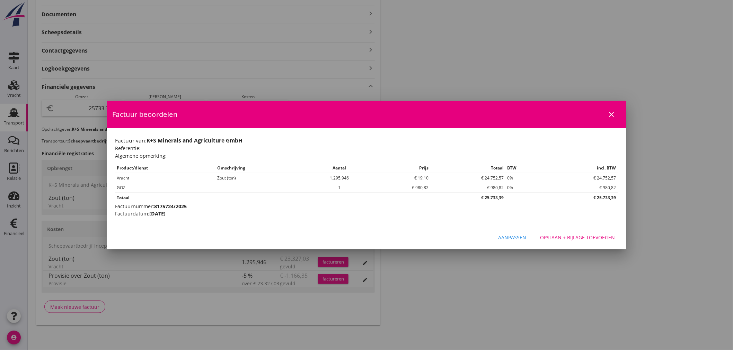
scroll to position [0, 0]
click at [594, 239] on div "Opslaan + bijlage toevoegen" at bounding box center [577, 237] width 75 height 7
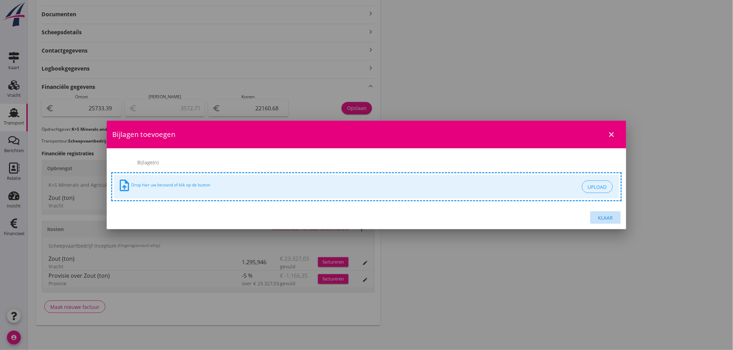
click at [605, 222] on button "Klaar" at bounding box center [605, 218] width 30 height 12
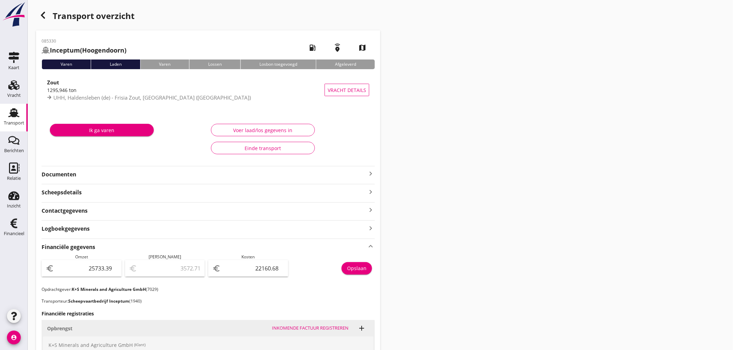
click at [41, 15] on use "button" at bounding box center [43, 15] width 4 height 7
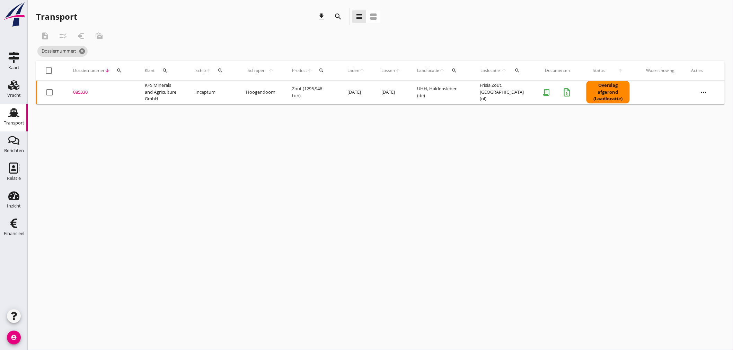
click at [117, 69] on icon "search" at bounding box center [119, 71] width 6 height 6
click at [135, 89] on input "Zoeken op dossiernummer..." at bounding box center [151, 90] width 72 height 11
type input "095347"
click at [80, 92] on div "095347" at bounding box center [100, 92] width 55 height 7
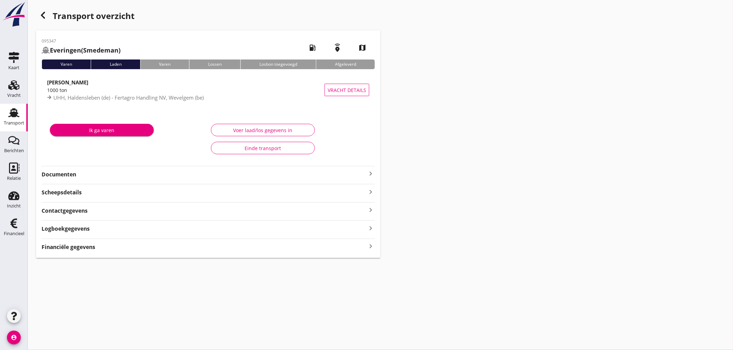
click at [83, 247] on strong "Financiële gegevens" at bounding box center [69, 247] width 54 height 8
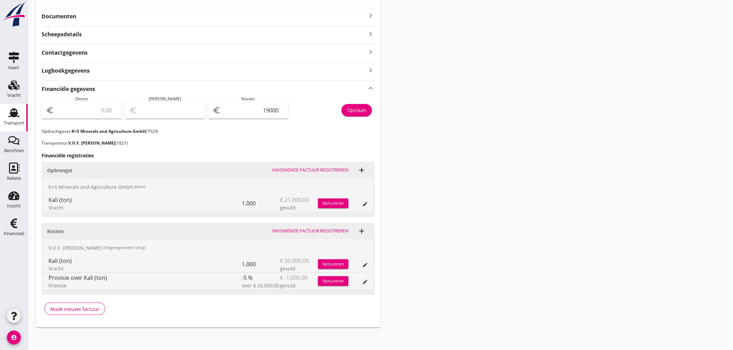
scroll to position [160, 0]
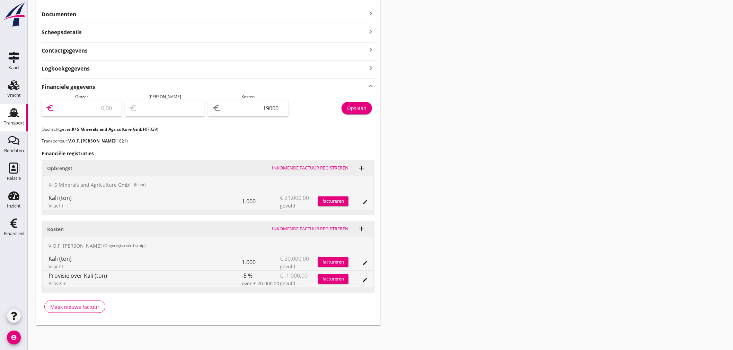
click at [88, 106] on input "number" at bounding box center [86, 108] width 62 height 11
type input "2"
type input "-18998.00"
type input "21"
type input "-18979.00"
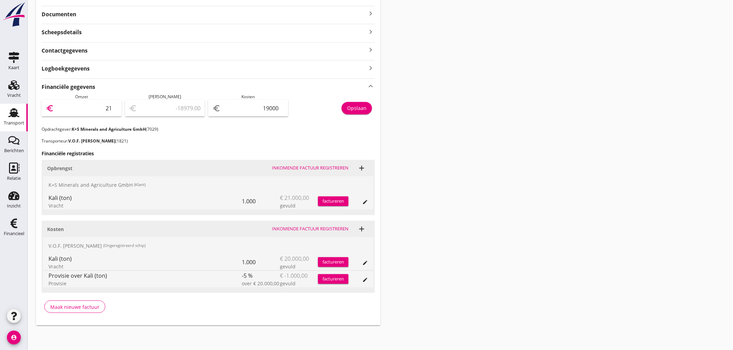
type input "219"
type input "-18781.00"
type input "2196"
type input "-16804.00"
type input "21966"
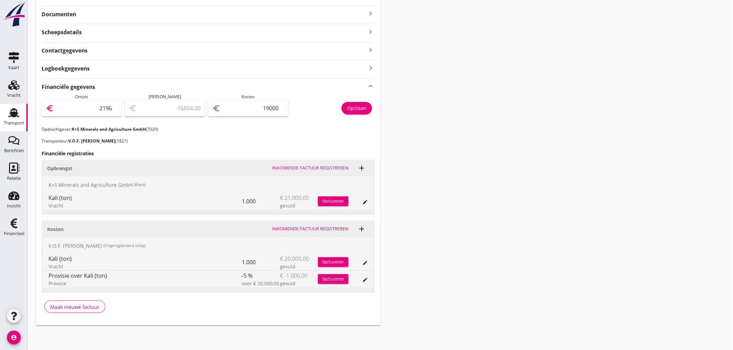
type input "2966.00"
type input "21966.2"
type input "2966.20"
type input "21966.29"
type input "2966.29"
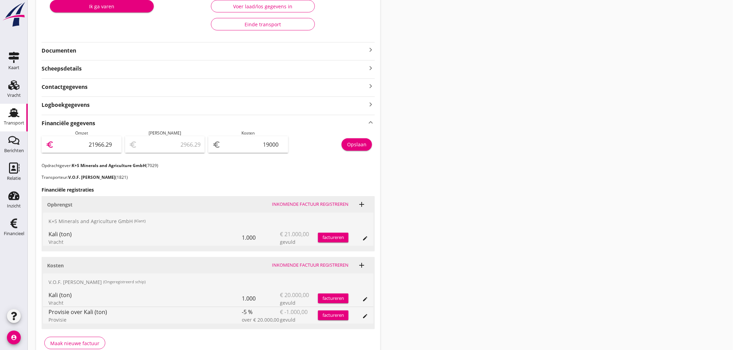
scroll to position [6, 0]
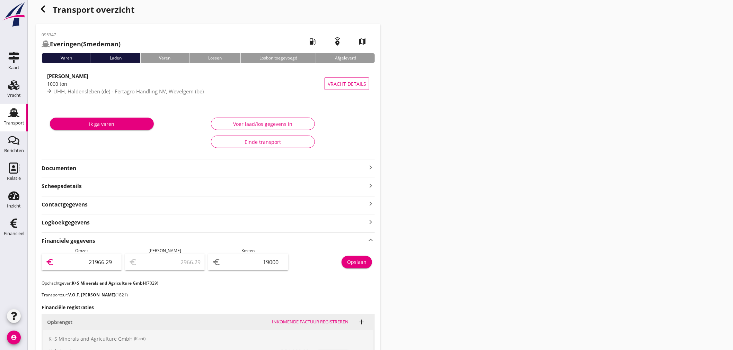
type input "21966.29"
click at [264, 122] on div "Voer laad/los gegevens in" at bounding box center [263, 124] width 92 height 7
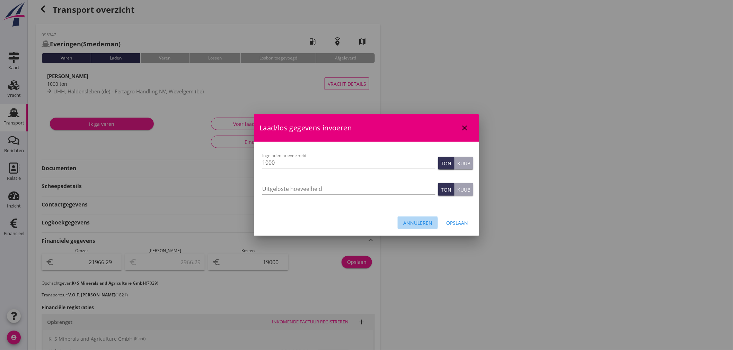
drag, startPoint x: 417, startPoint y: 222, endPoint x: 411, endPoint y: 222, distance: 5.2
click at [416, 222] on div "Annuleren" at bounding box center [417, 223] width 29 height 7
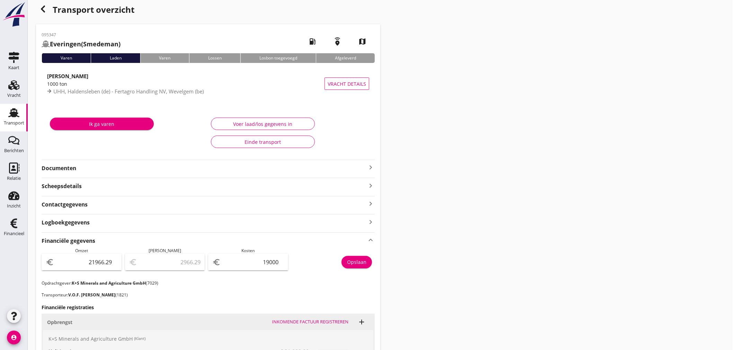
click at [440, 235] on div "Transport overzicht 095347 [GEOGRAPHIC_DATA] (Smedeman) local_gas_station emerg…" at bounding box center [380, 241] width 705 height 494
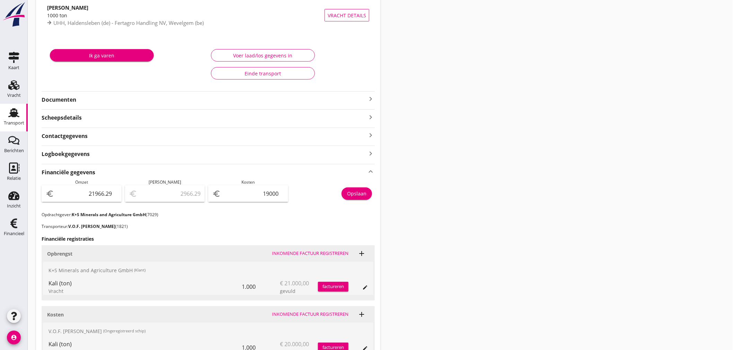
scroll to position [160, 0]
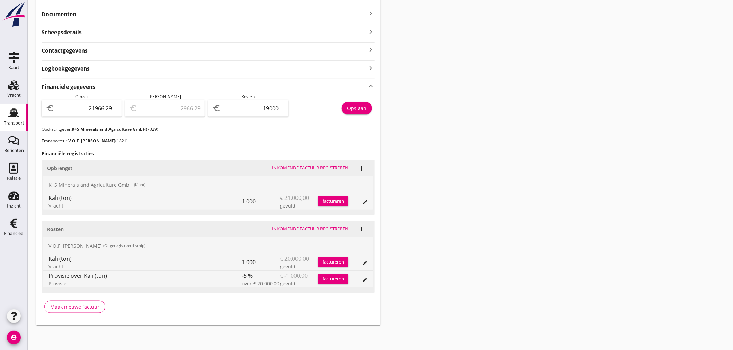
click at [324, 168] on div "Inkomende factuur registreren" at bounding box center [310, 168] width 77 height 7
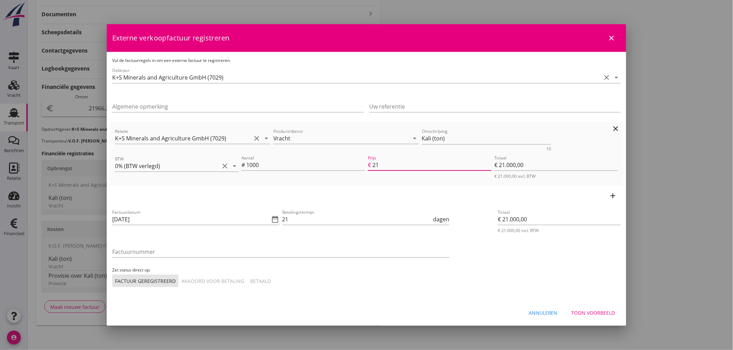
click at [388, 168] on input "21" at bounding box center [431, 165] width 119 height 11
type input "21.04"
type input "€ 21.040,00"
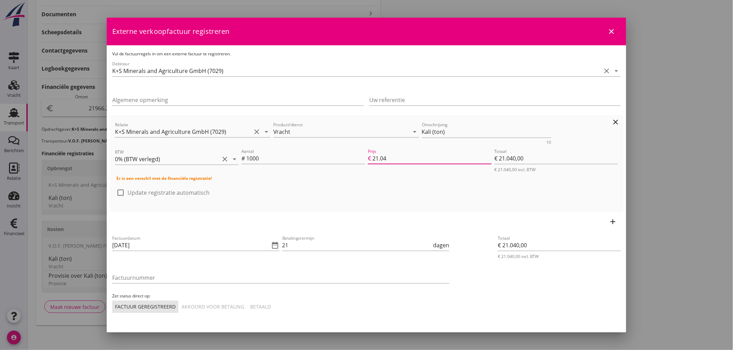
type input "21.0"
type input "€ 21.000,00"
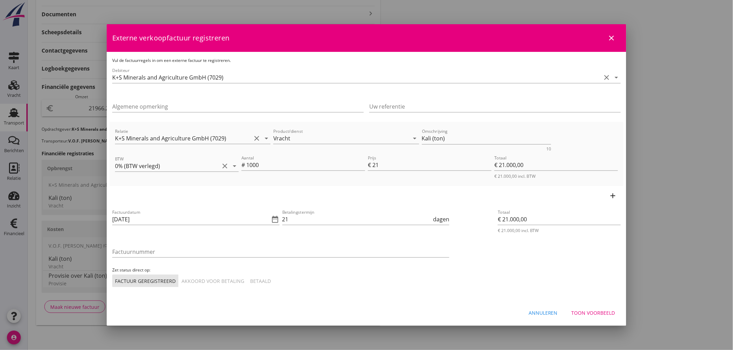
click at [659, 146] on div at bounding box center [366, 175] width 733 height 350
click at [413, 163] on input "21" at bounding box center [431, 165] width 119 height 11
type input "2"
type input "€ 2.000,00"
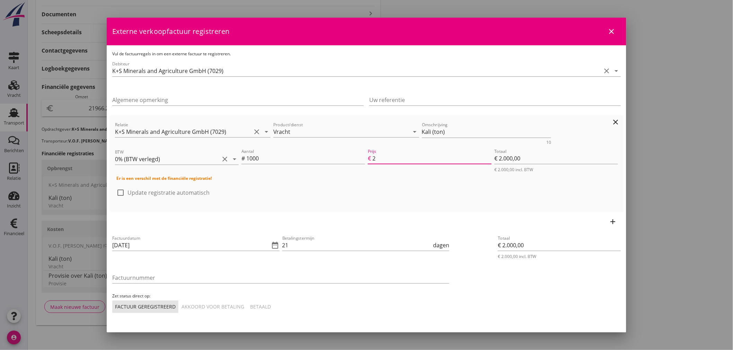
type input "21"
type input "€ 21.000,00"
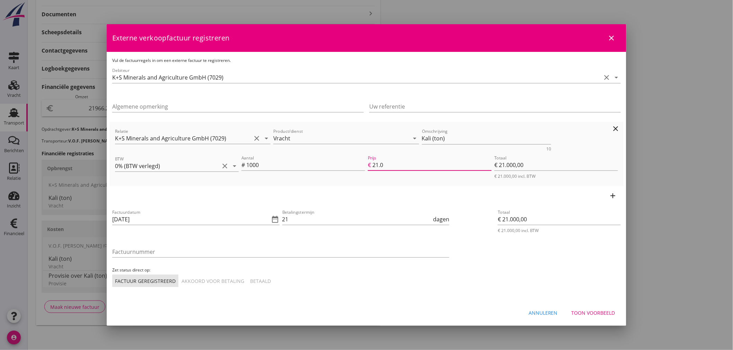
type input "21.04"
type input "€ 21.040,00"
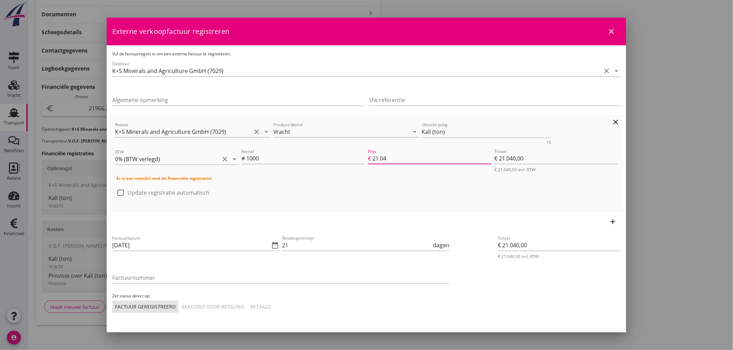
type input "21.04"
click at [119, 193] on div at bounding box center [121, 193] width 12 height 12
checkbox input "true"
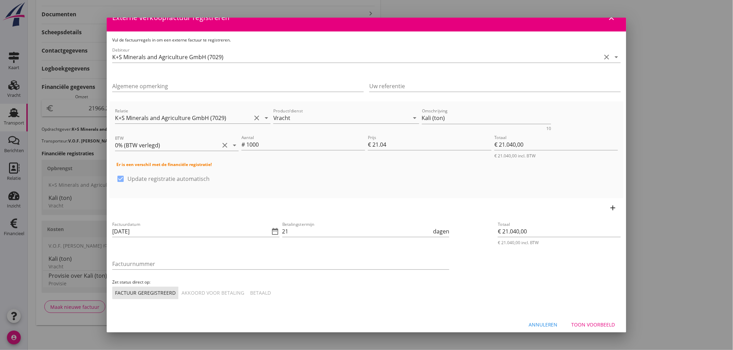
scroll to position [18, 0]
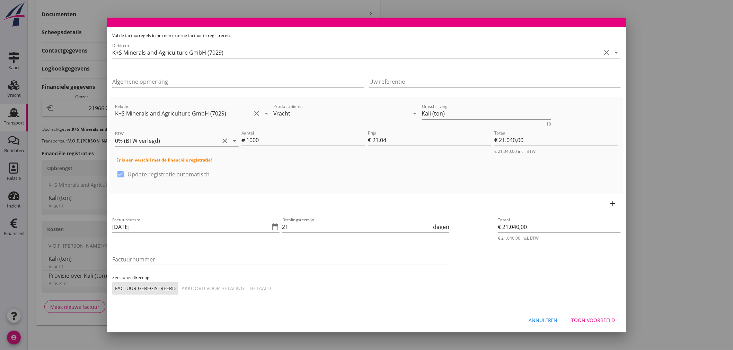
click at [609, 202] on icon "add" at bounding box center [613, 203] width 8 height 8
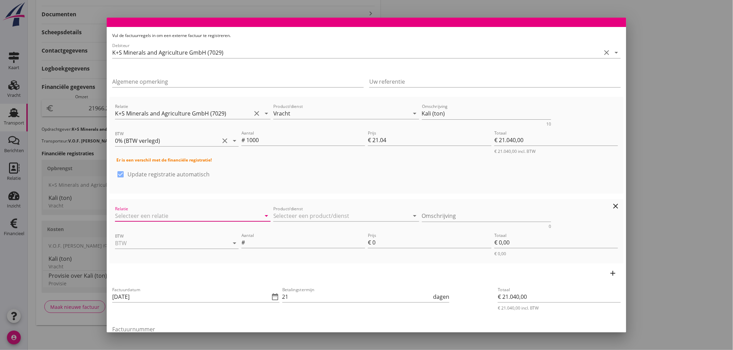
click at [164, 216] on input "Relatie" at bounding box center [183, 216] width 136 height 11
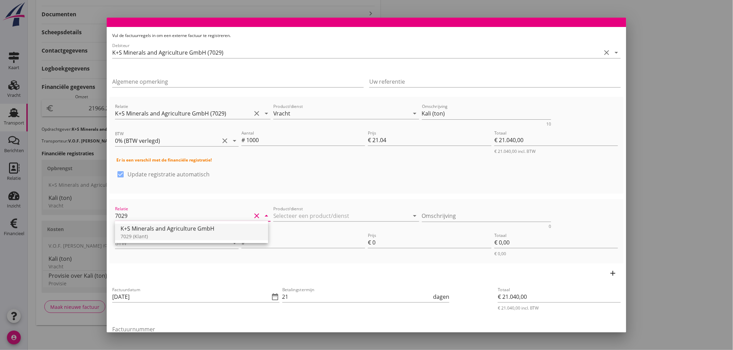
drag, startPoint x: 171, startPoint y: 229, endPoint x: 241, endPoint y: 223, distance: 69.5
click at [181, 228] on div "K+S Minerals and Agriculture GmbH" at bounding box center [192, 229] width 142 height 8
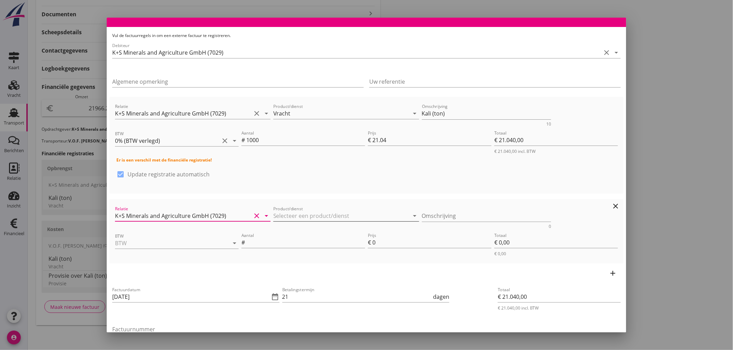
type input "K+S Minerals and Agriculture GmbH (7029)"
drag, startPoint x: 300, startPoint y: 216, endPoint x: 318, endPoint y: 216, distance: 18.0
click at [300, 216] on input "Product/dienst" at bounding box center [341, 216] width 136 height 11
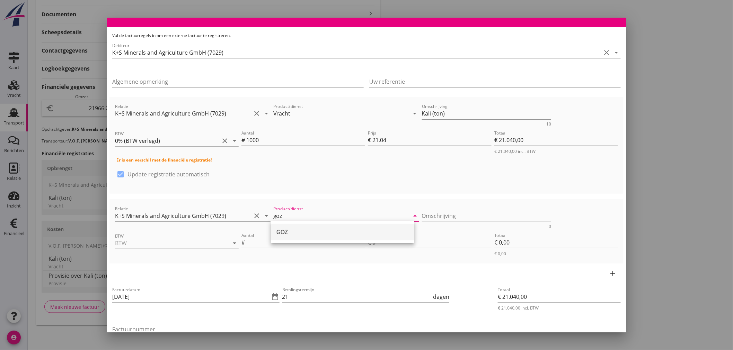
click at [284, 233] on div "GOZ" at bounding box center [342, 232] width 132 height 8
type input "GOZ"
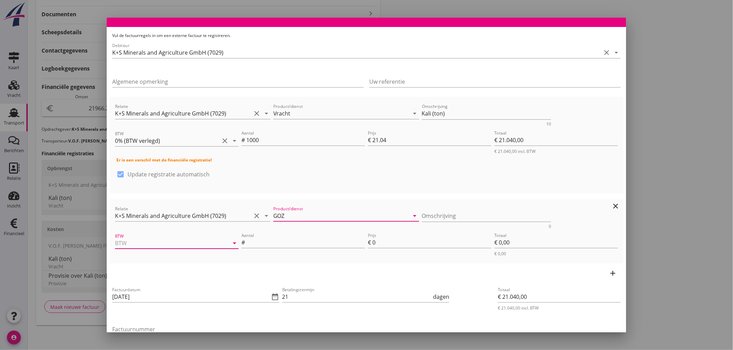
drag, startPoint x: 177, startPoint y: 239, endPoint x: 173, endPoint y: 247, distance: 8.2
click at [177, 239] on input "BTW" at bounding box center [167, 243] width 104 height 11
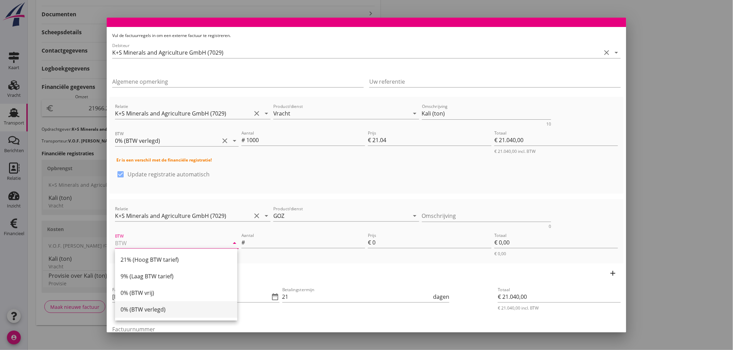
click at [142, 308] on div "0% (BTW verlegd)" at bounding box center [176, 310] width 111 height 8
type input "0% (BTW verlegd)"
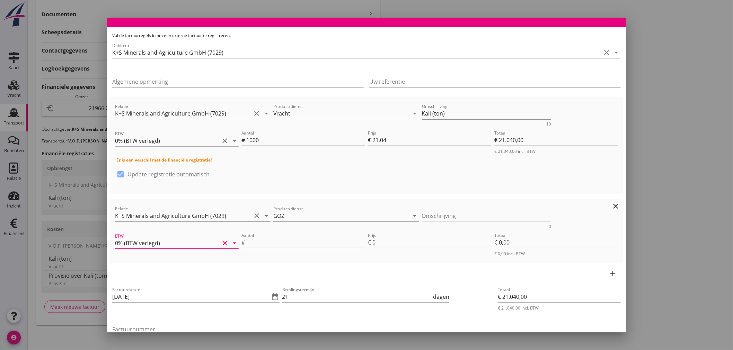
click at [268, 244] on input "Aantal" at bounding box center [305, 242] width 119 height 11
type input "1"
type input "€ 21.049,00"
type input "9"
type input "€ 9,00"
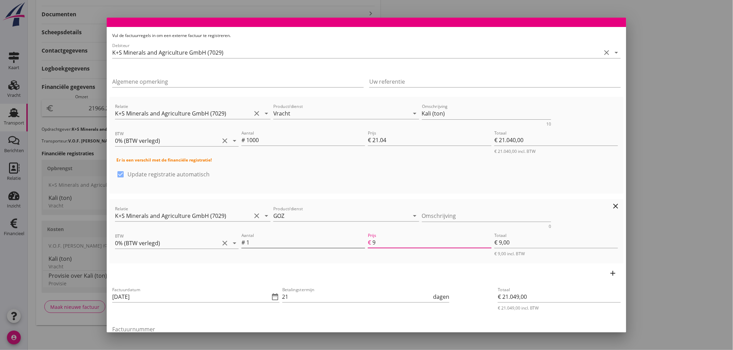
type input "€ 21.132,00"
type input "92"
type input "€ 92,00"
type input "€ 21.966,00"
type input "926"
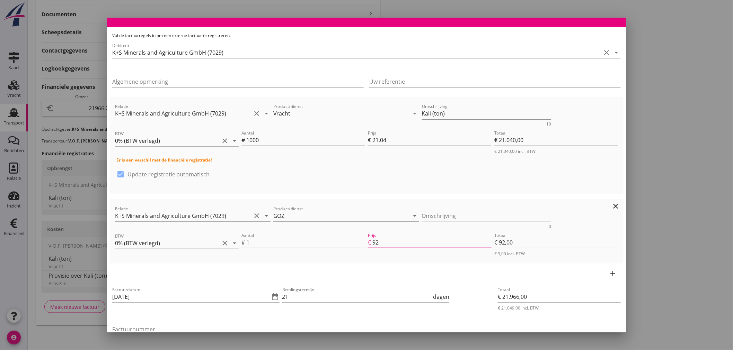
type input "€ 926,00"
type input "€ 21.040,00"
type input "€ 0,00"
type input "€ 21.966,20"
type input "926.2"
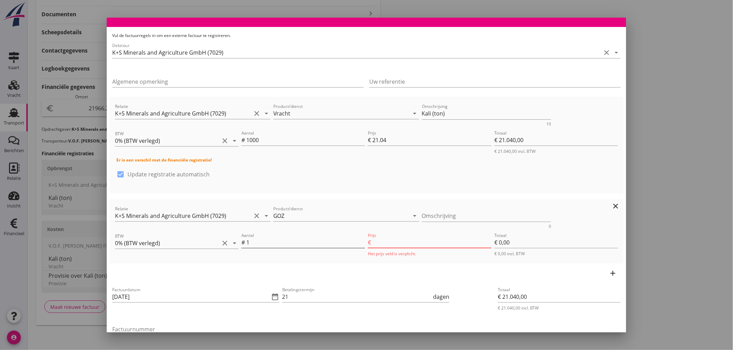
type input "€ 926,20"
type input "€ 21.966,29"
type input "926.29"
type input "€ 926,29"
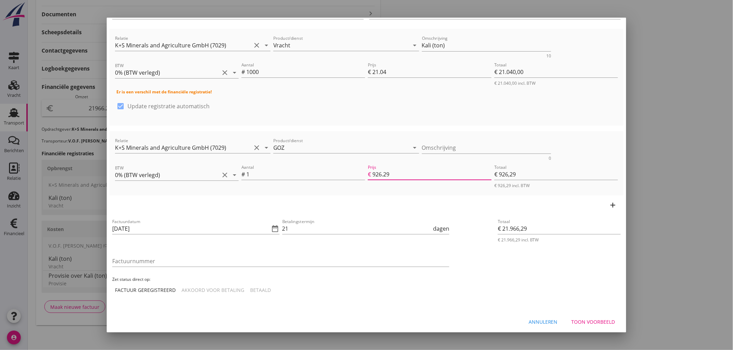
scroll to position [88, 0]
type input "926.29"
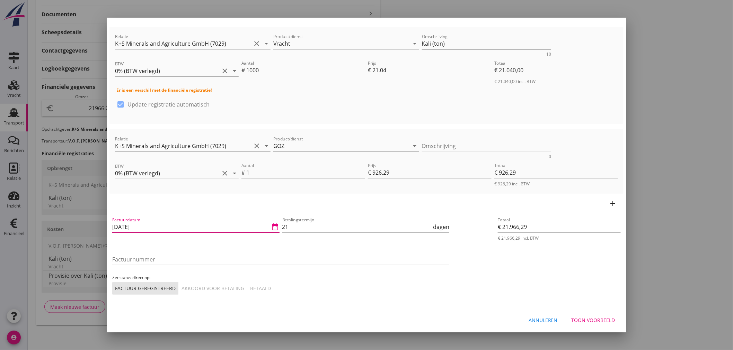
click at [173, 223] on input "[DATE]" at bounding box center [191, 227] width 158 height 11
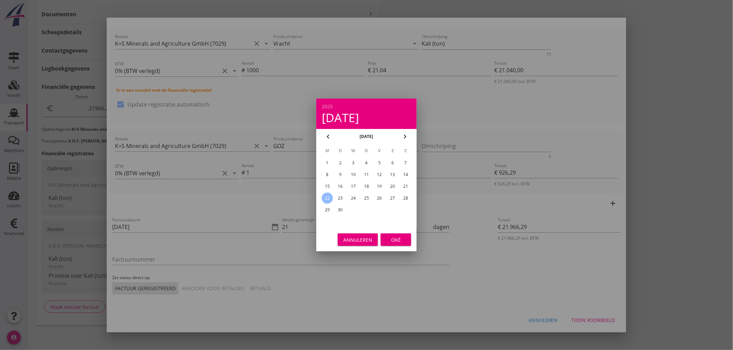
click at [326, 186] on div "15" at bounding box center [327, 186] width 11 height 11
type input "[DATE]"
click at [391, 240] on div "Oké" at bounding box center [395, 240] width 19 height 7
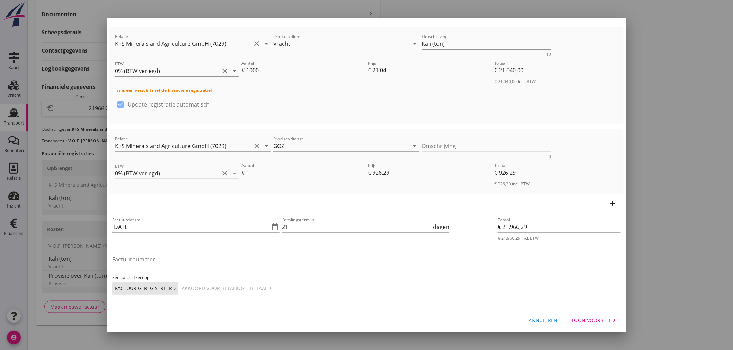
click at [164, 256] on input "Factuurnummer" at bounding box center [280, 259] width 337 height 11
type input "2"
type input "8175725/2025"
click at [259, 283] on button "Betaald" at bounding box center [260, 289] width 26 height 12
click at [572, 315] on div "Toon voorbeeld" at bounding box center [593, 320] width 44 height 7
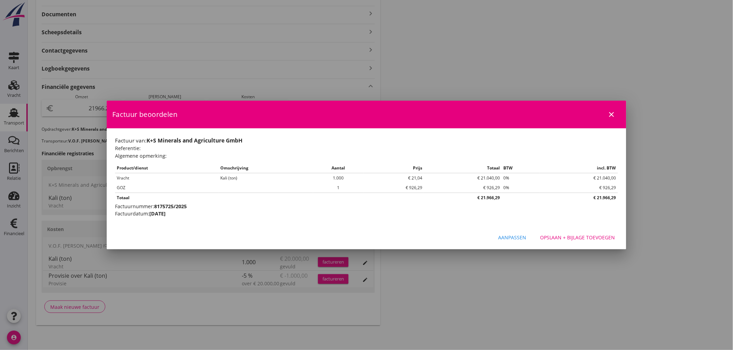
scroll to position [0, 0]
click at [591, 238] on div "Opslaan + bijlage toevoegen" at bounding box center [577, 237] width 75 height 7
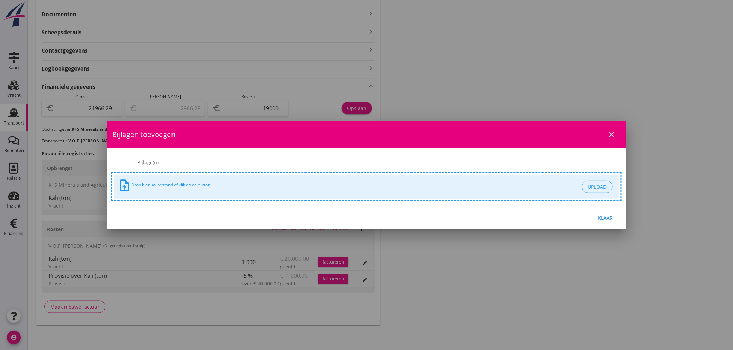
click at [606, 215] on div "Klaar" at bounding box center [605, 217] width 19 height 7
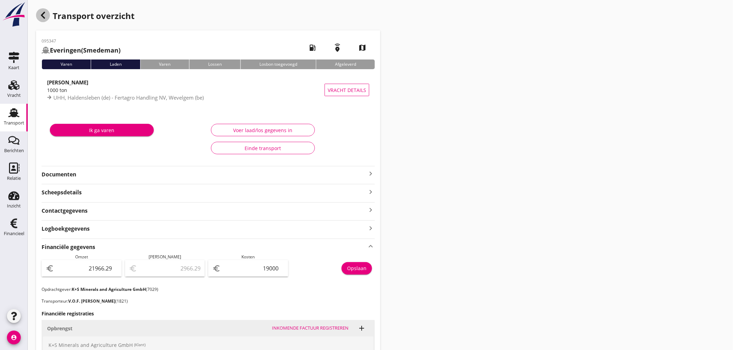
click at [41, 17] on icon "button" at bounding box center [43, 15] width 8 height 8
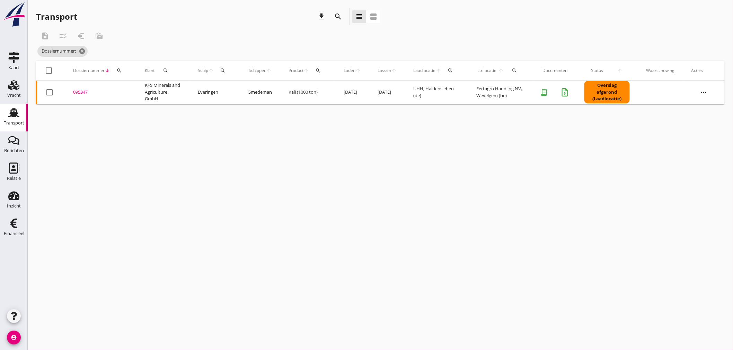
click at [121, 71] on icon "search" at bounding box center [119, 71] width 6 height 6
click at [129, 87] on input "Zoeken op dossiernummer..." at bounding box center [151, 90] width 72 height 11
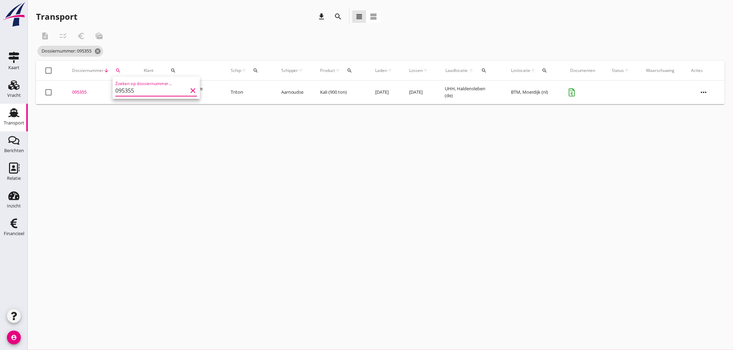
type input "095355"
drag, startPoint x: 79, startPoint y: 92, endPoint x: 82, endPoint y: 97, distance: 5.8
click at [79, 93] on div "095355" at bounding box center [99, 92] width 55 height 7
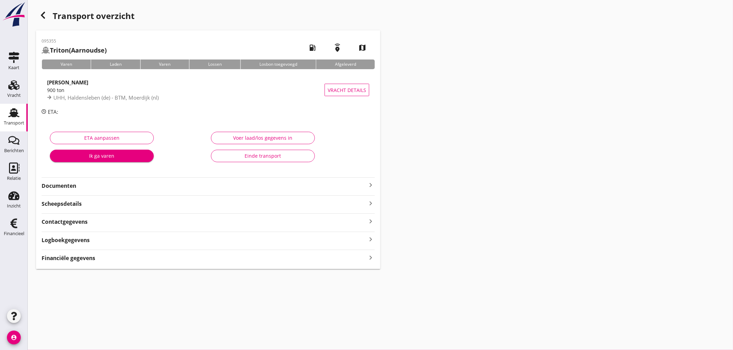
click at [74, 255] on strong "Financiële gegevens" at bounding box center [69, 259] width 54 height 8
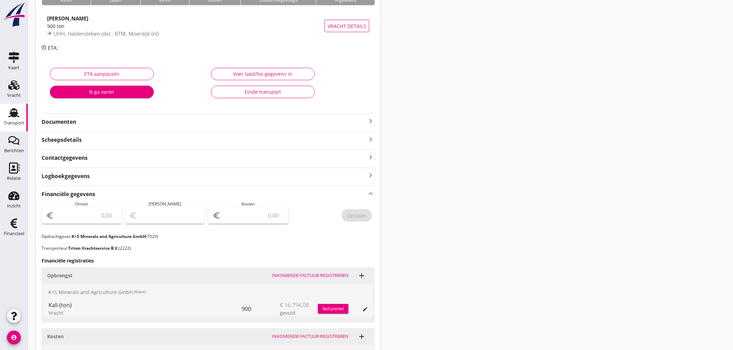
scroll to position [61, 0]
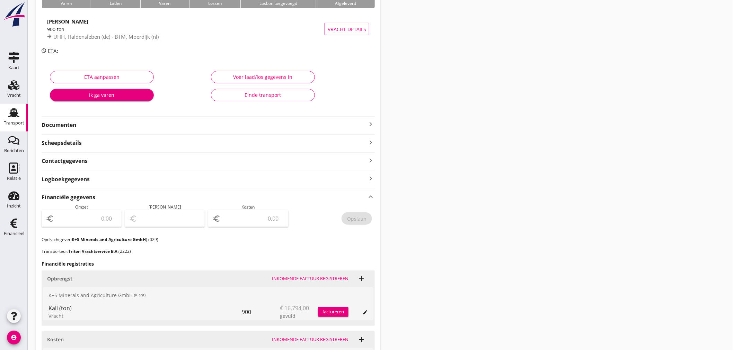
click at [295, 77] on div "Voer laad/los gegevens in" at bounding box center [263, 76] width 92 height 7
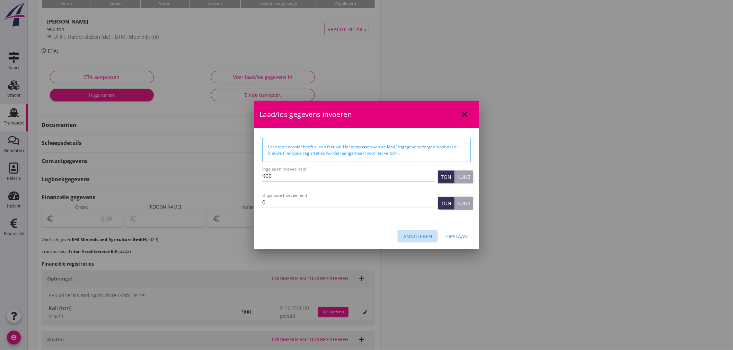
click at [430, 238] on div "Annuleren" at bounding box center [417, 236] width 29 height 7
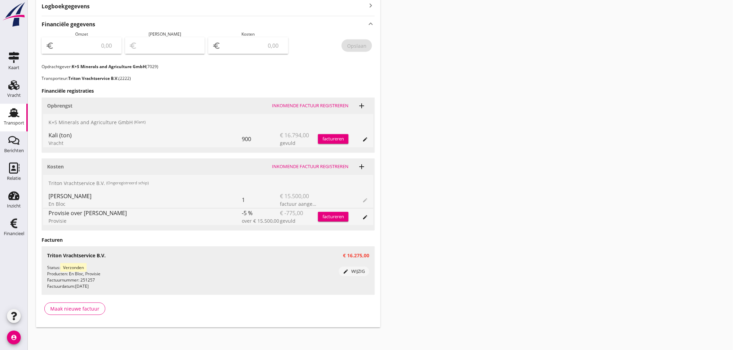
scroll to position [236, 0]
click at [332, 106] on div "Inkomende factuur registreren" at bounding box center [310, 103] width 77 height 7
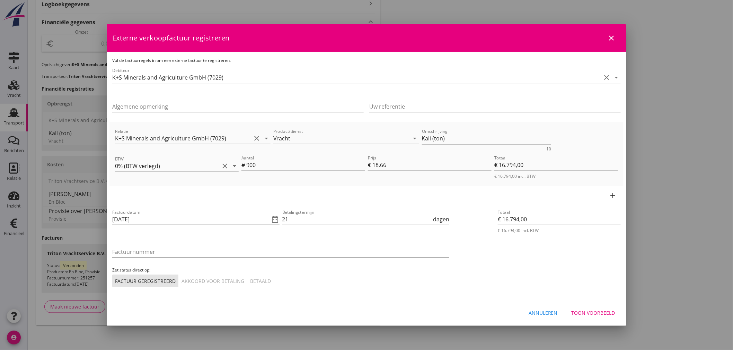
click at [275, 220] on icon "date_range" at bounding box center [275, 219] width 8 height 8
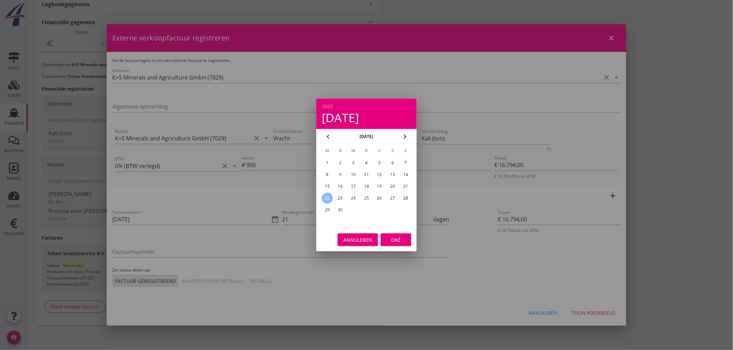
click at [328, 184] on div "15" at bounding box center [327, 186] width 11 height 11
type input "[DATE]"
click at [396, 235] on button "Oké" at bounding box center [396, 240] width 30 height 12
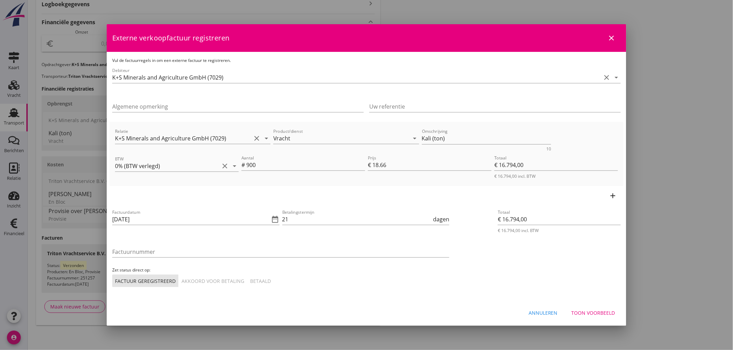
click at [614, 193] on icon "add" at bounding box center [613, 196] width 8 height 8
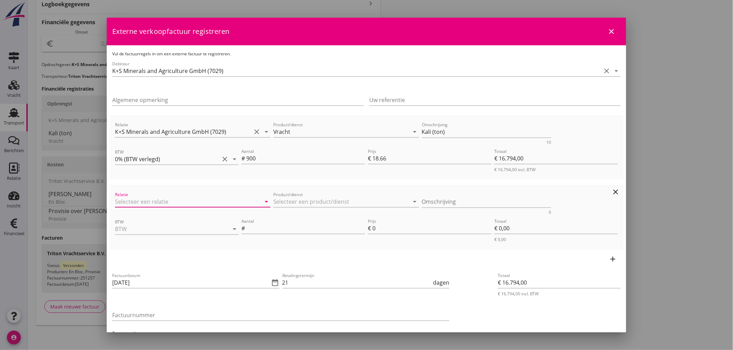
click at [126, 201] on input "Relatie" at bounding box center [183, 201] width 136 height 11
click at [152, 216] on div "K+S Minerals and Agriculture GmbH" at bounding box center [192, 215] width 142 height 8
type input "K+S Minerals and Agriculture GmbH (7029)"
click at [303, 199] on input "Product/dienst" at bounding box center [341, 201] width 136 height 11
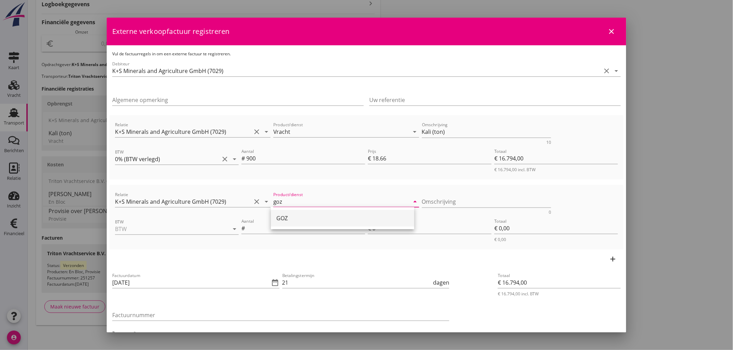
click at [282, 220] on div "GOZ" at bounding box center [342, 218] width 132 height 8
type input "GOZ"
click at [157, 227] on input "BTW" at bounding box center [167, 229] width 104 height 11
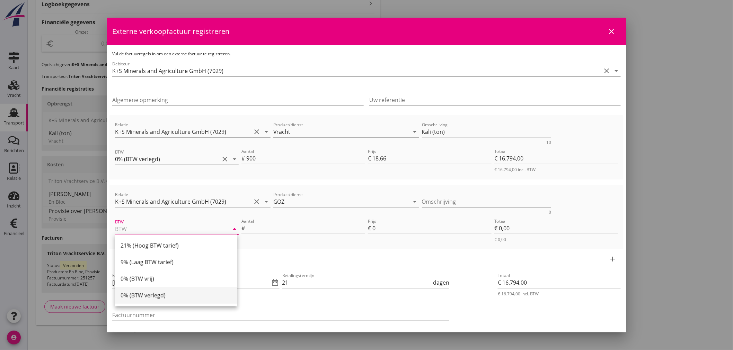
drag, startPoint x: 163, startPoint y: 248, endPoint x: 139, endPoint y: 296, distance: 53.9
click at [139, 296] on div "21% (Hoog BTW tarief) 9% (Laag BTW tarief) 0% (BTW vrij) 0% (BTW verlegd)" at bounding box center [176, 271] width 122 height 72
click at [139, 296] on div "0% (BTW verlegd)" at bounding box center [176, 296] width 111 height 8
type input "0% (BTW verlegd)"
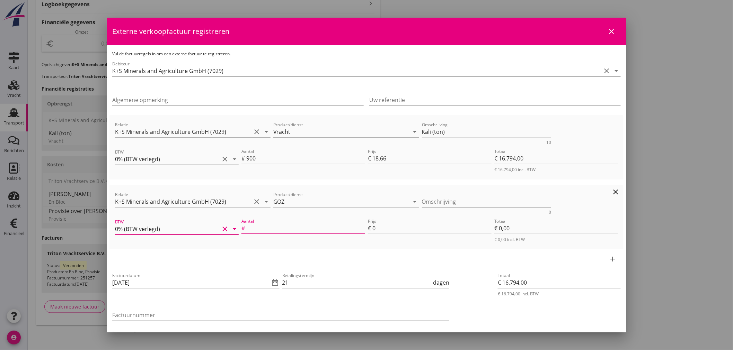
click at [269, 231] on input "Aantal" at bounding box center [305, 228] width 119 height 11
type input "1"
type input "€ 16.801,00"
type input "7"
type input "€ 7,00"
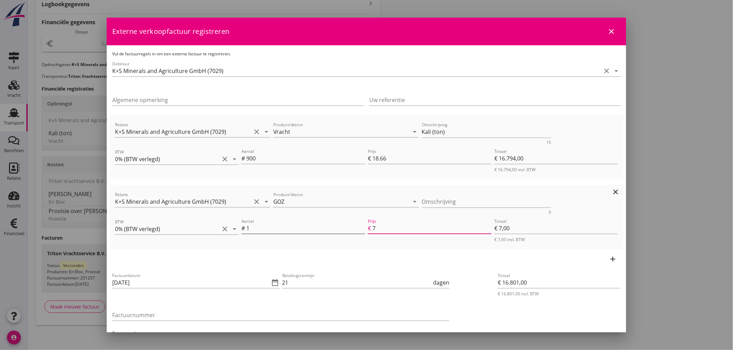
type input "€ 16.870,00"
type input "76"
type input "€ 76,00"
type input "€ 17.557,00"
type input "763"
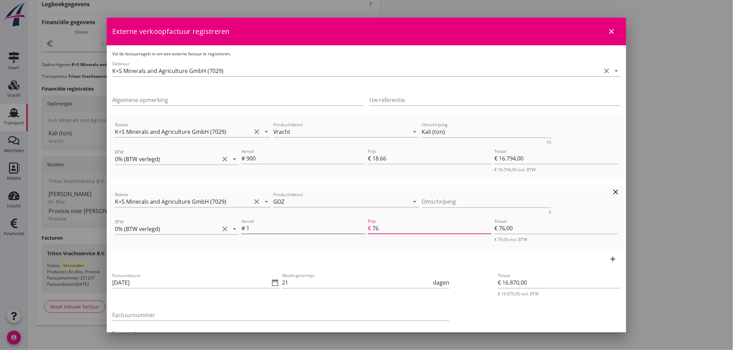
type input "€ 763,00"
type input "€ 16.794,00"
type input "€ 0,00"
type input "€ 17.557,20"
type input "763.2"
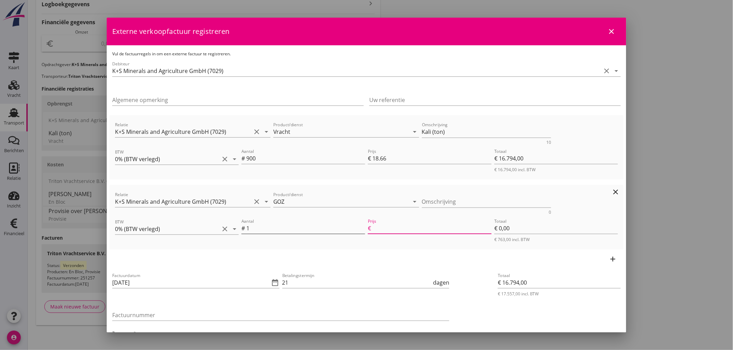
type input "€ 763,20"
type input "€ 17.557,29"
type input "763.29"
type input "€ 763,29"
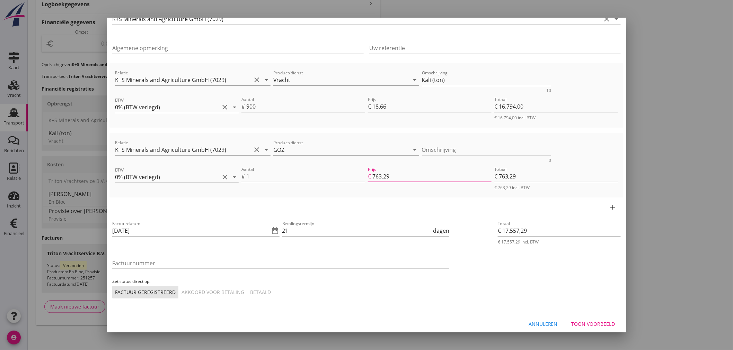
scroll to position [56, 0]
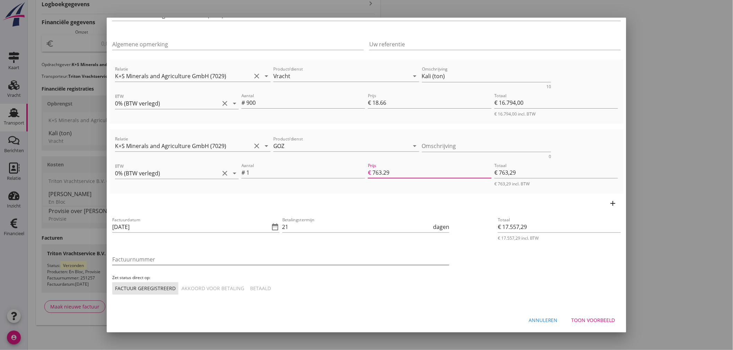
type input "763.29"
click at [137, 255] on input "Factuurnummer" at bounding box center [280, 259] width 337 height 11
type input "8175725/2025"
click at [260, 288] on div "Betaald" at bounding box center [260, 288] width 21 height 7
click at [595, 315] on div "Toon voorbeeld" at bounding box center [593, 320] width 44 height 7
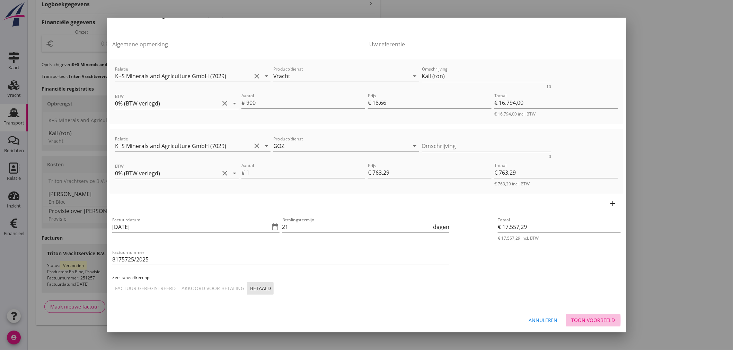
scroll to position [0, 0]
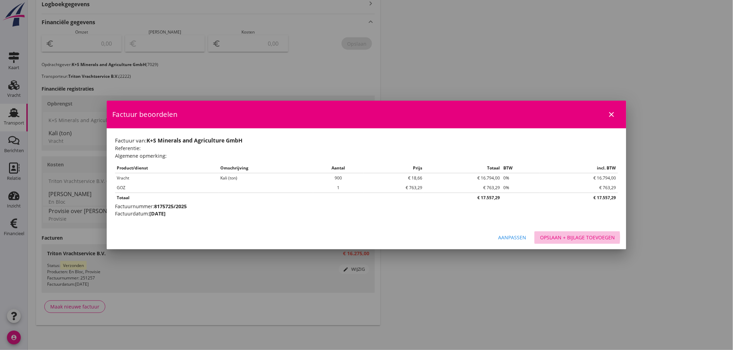
click at [603, 234] on div "Opslaan + bijlage toevoegen" at bounding box center [577, 237] width 75 height 7
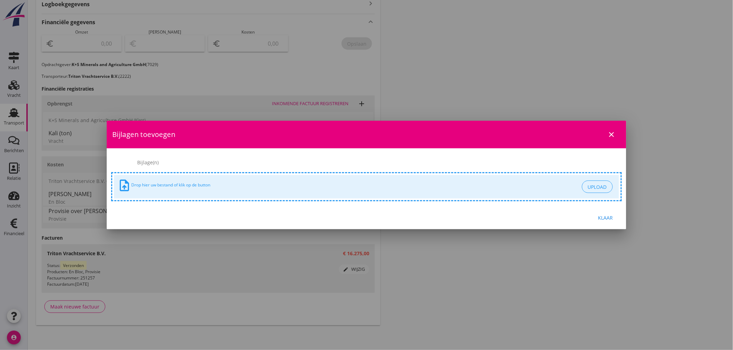
click at [611, 219] on div "Klaar" at bounding box center [605, 217] width 19 height 7
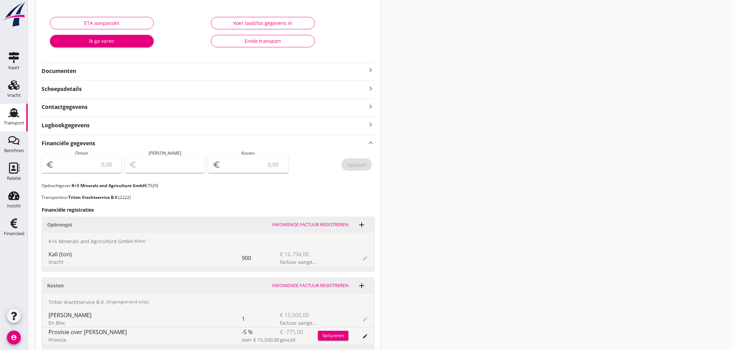
scroll to position [105, 0]
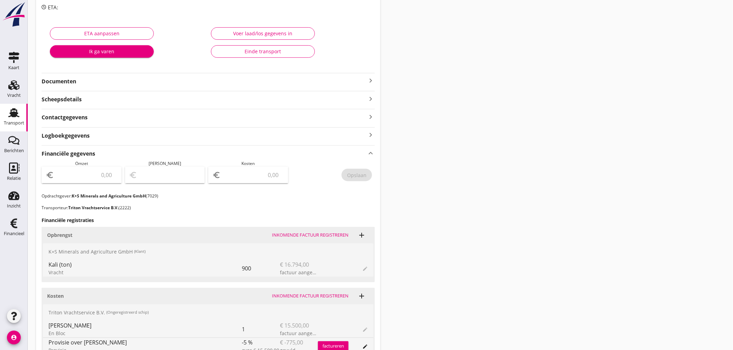
click at [97, 175] on input "number" at bounding box center [86, 175] width 62 height 11
type input "17557"
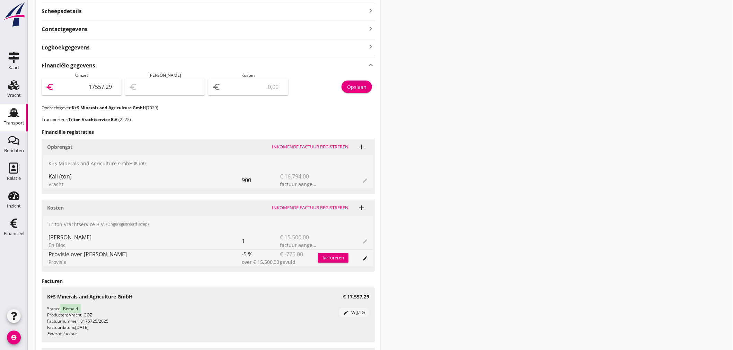
scroll to position [220, 0]
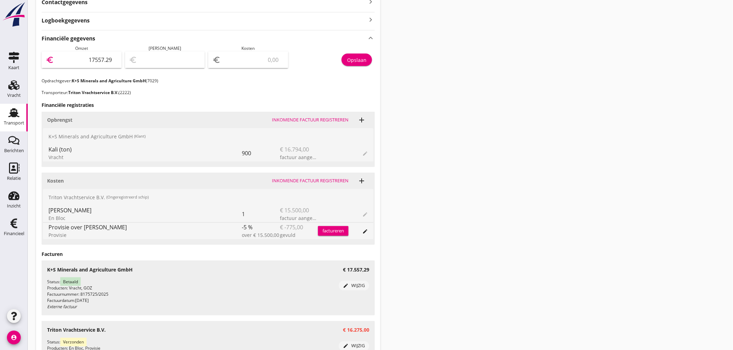
type input "17557.29"
click at [248, 61] on input "number" at bounding box center [253, 59] width 62 height 11
type input "17556.29"
type input "1"
type input "17541.29"
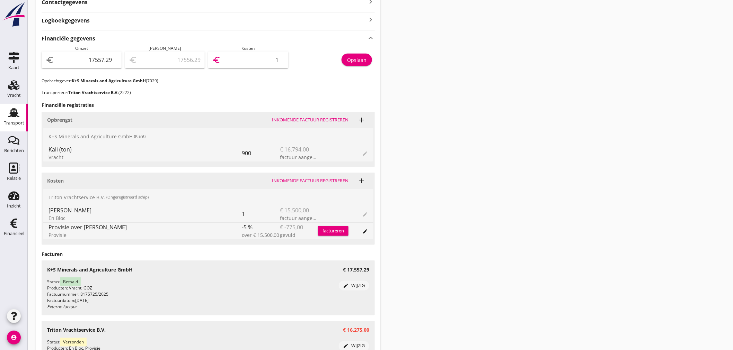
type input "16"
type input "17395.29"
type input "162"
type input "15930.29"
type input "1627"
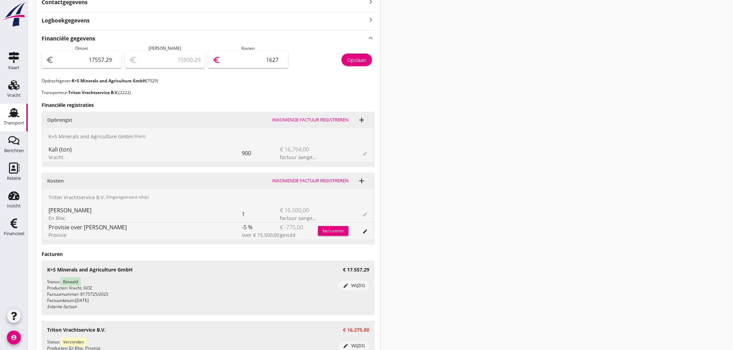
type input "1282.29"
type input "16275"
drag, startPoint x: 362, startPoint y: 61, endPoint x: 212, endPoint y: 66, distance: 150.0
click at [361, 61] on div "Opslaan" at bounding box center [356, 59] width 19 height 7
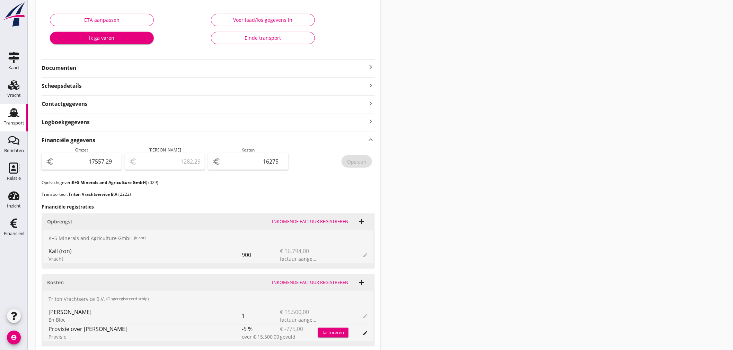
scroll to position [0, 0]
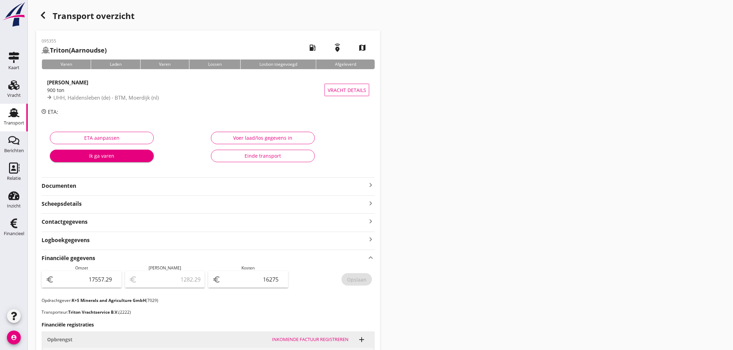
drag, startPoint x: 507, startPoint y: 189, endPoint x: 410, endPoint y: 190, distance: 96.6
click at [507, 189] on div "Transport overzicht 095355 Triton (Aarnoudse) local_gas_station emergency_share…" at bounding box center [380, 315] width 705 height 631
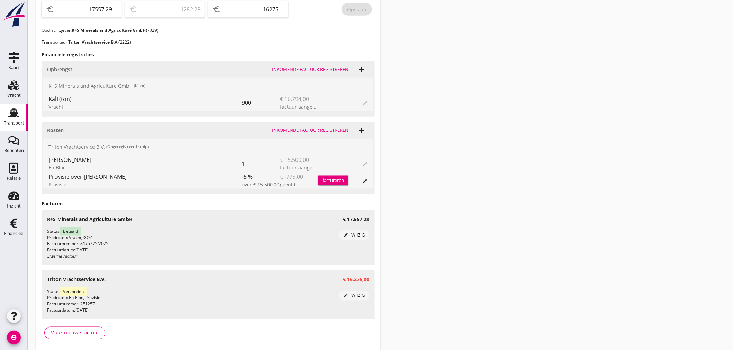
scroll to position [297, 0]
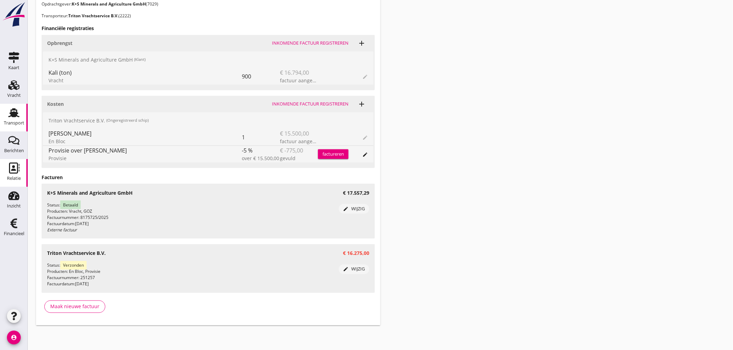
click at [18, 171] on use at bounding box center [14, 168] width 10 height 11
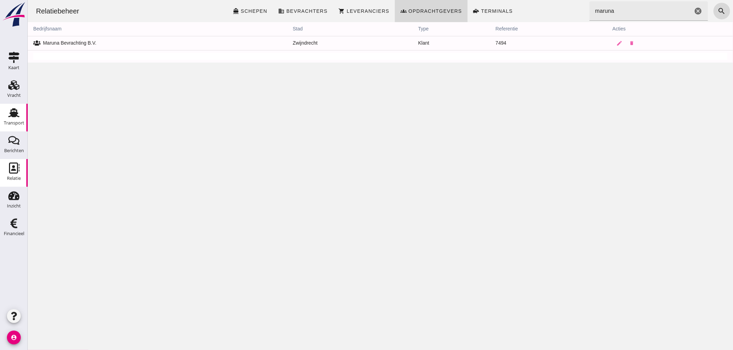
click at [15, 125] on div "Transport" at bounding box center [14, 123] width 20 height 5
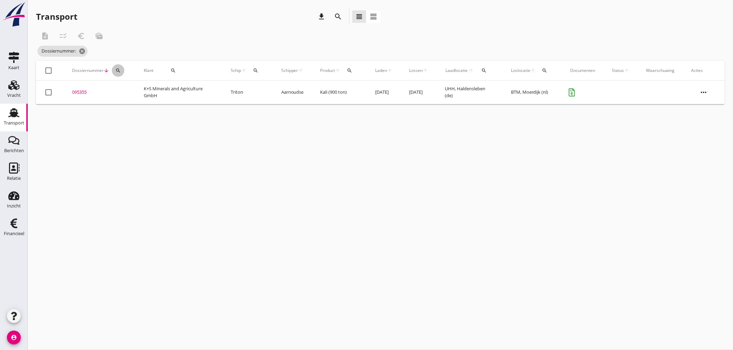
click at [119, 69] on icon "search" at bounding box center [118, 71] width 6 height 6
click at [123, 93] on input "Zoeken op dossiernummer..." at bounding box center [151, 90] width 72 height 11
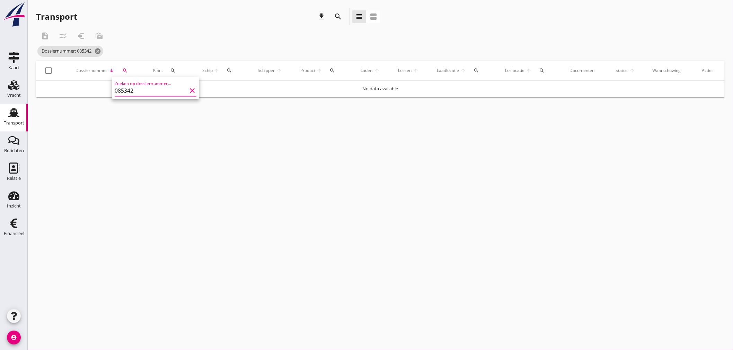
type input "085342"
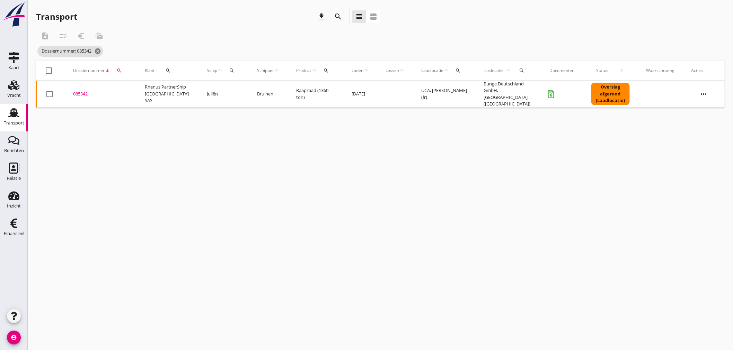
click at [86, 92] on div "085342" at bounding box center [100, 94] width 55 height 7
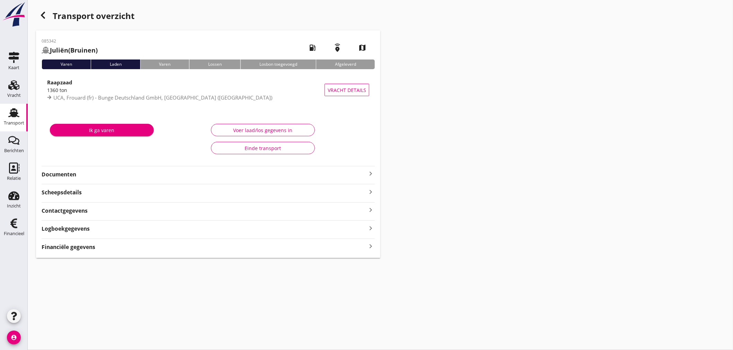
drag, startPoint x: 83, startPoint y: 251, endPoint x: 97, endPoint y: 247, distance: 14.8
click at [86, 250] on div "085342 Juliën (Bruinen) local_gas_station emergency_share map Varen Laden Varen…" at bounding box center [208, 144] width 344 height 228
click at [373, 244] on icon "keyboard_arrow_right" at bounding box center [370, 246] width 8 height 9
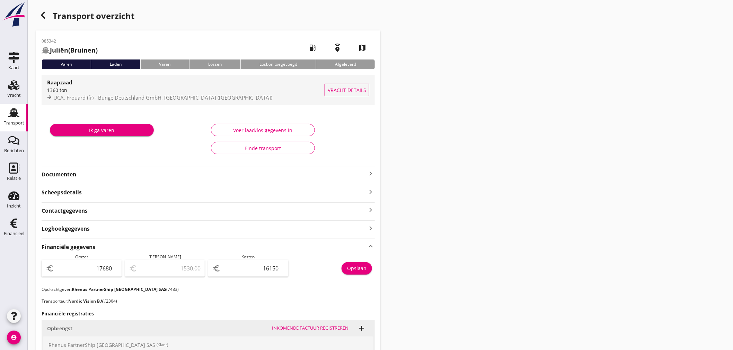
click at [139, 95] on span "UCA, Frouard (fr) - Bunge Deutschland GmbH, [GEOGRAPHIC_DATA] ([GEOGRAPHIC_DATA…" at bounding box center [162, 97] width 219 height 7
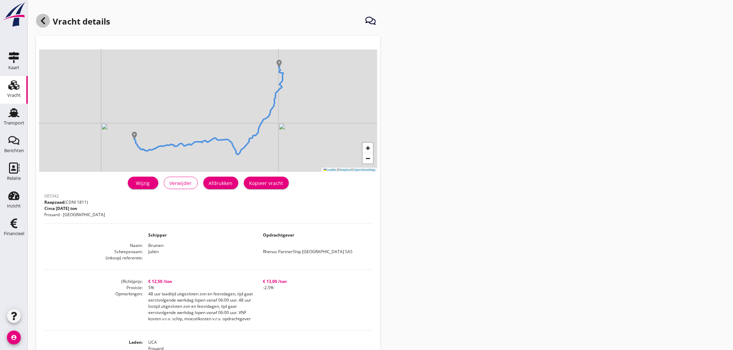
click at [45, 21] on icon at bounding box center [43, 21] width 8 height 8
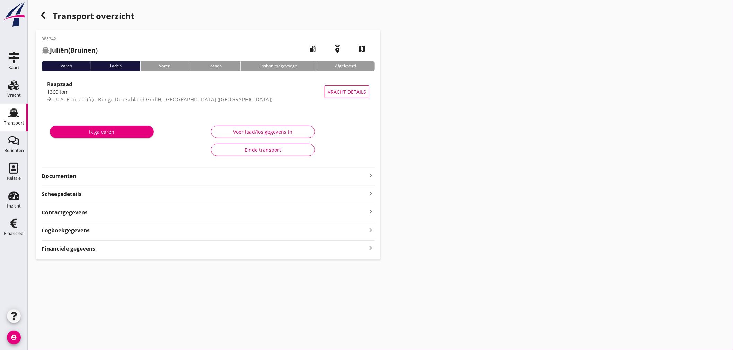
click at [88, 250] on strong "Financiële gegevens" at bounding box center [69, 249] width 54 height 8
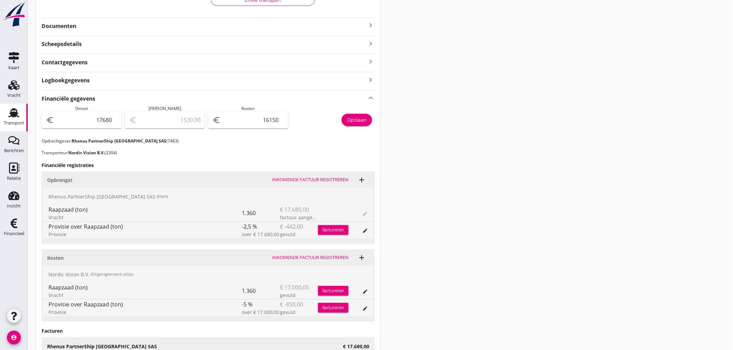
scroll to position [154, 0]
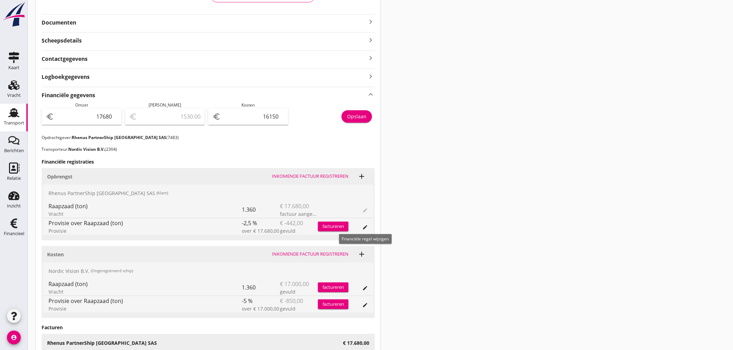
click at [363, 223] on button "edit" at bounding box center [365, 228] width 10 height 10
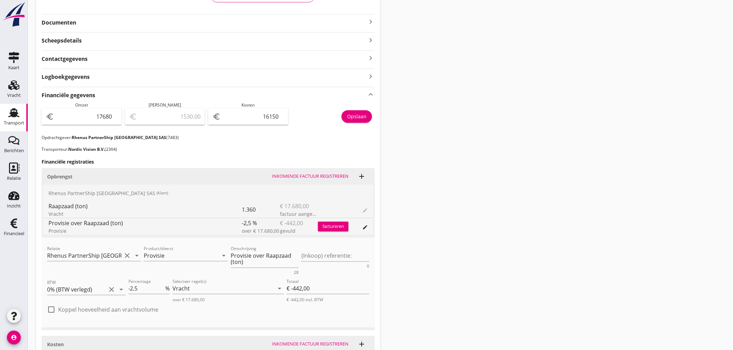
click at [500, 224] on div "Transport overzicht 085342 Juliën (Bruinen) local_gas_station emergency_share m…" at bounding box center [380, 180] width 705 height 668
click at [348, 244] on div "annuleren" at bounding box center [341, 244] width 25 height 7
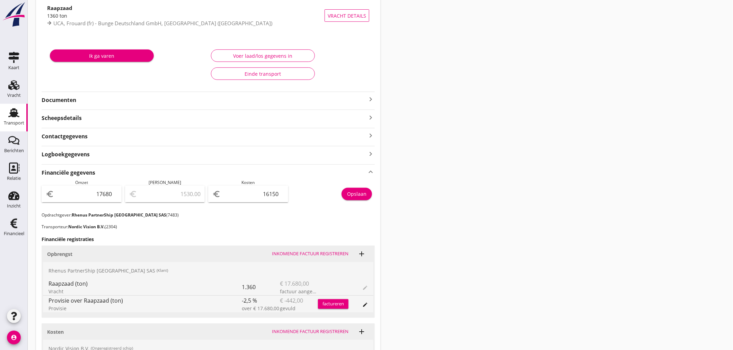
scroll to position [0, 0]
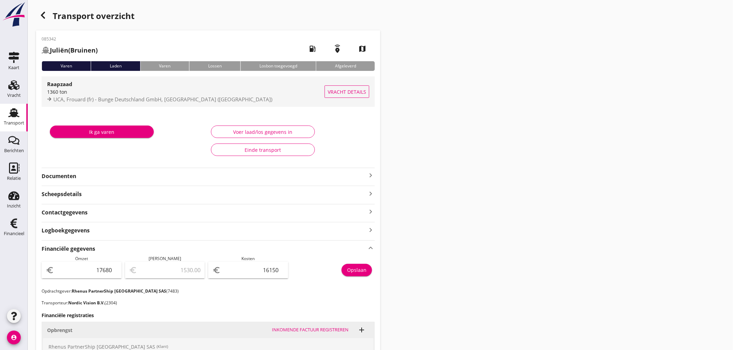
click at [131, 88] on div "Raapzaad" at bounding box center [185, 84] width 277 height 8
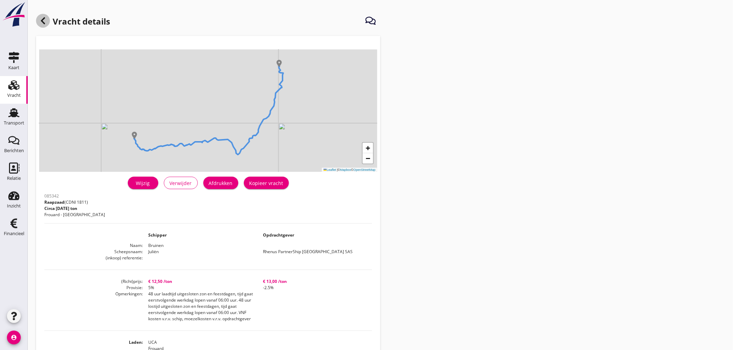
click at [42, 21] on use at bounding box center [43, 20] width 4 height 7
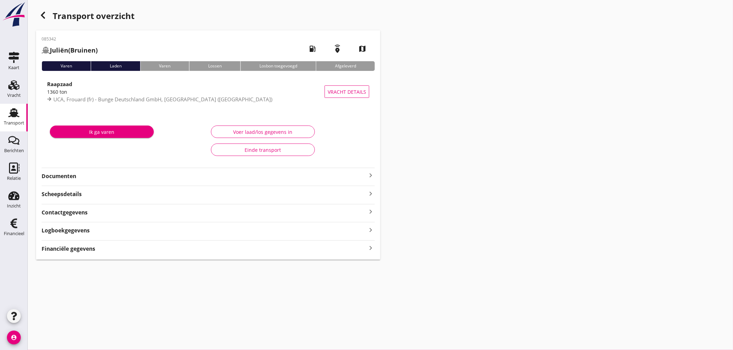
click at [300, 137] on button "Voer laad/los gegevens in" at bounding box center [263, 132] width 104 height 12
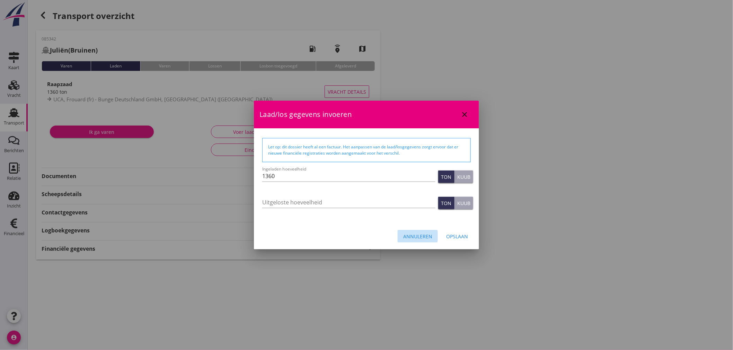
click at [412, 233] on div "Annuleren" at bounding box center [417, 236] width 29 height 7
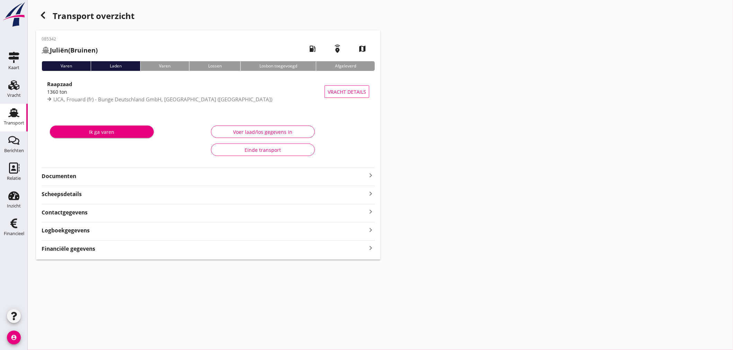
drag, startPoint x: 368, startPoint y: 248, endPoint x: 420, endPoint y: 245, distance: 52.0
click at [368, 248] on icon "keyboard_arrow_right" at bounding box center [370, 248] width 8 height 9
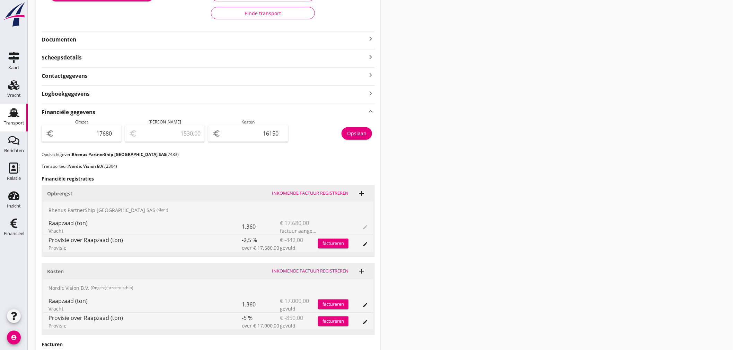
scroll to position [38, 0]
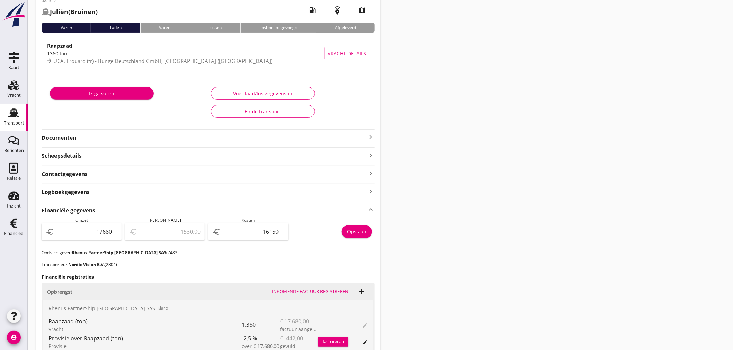
click at [368, 135] on icon "keyboard_arrow_right" at bounding box center [370, 137] width 8 height 8
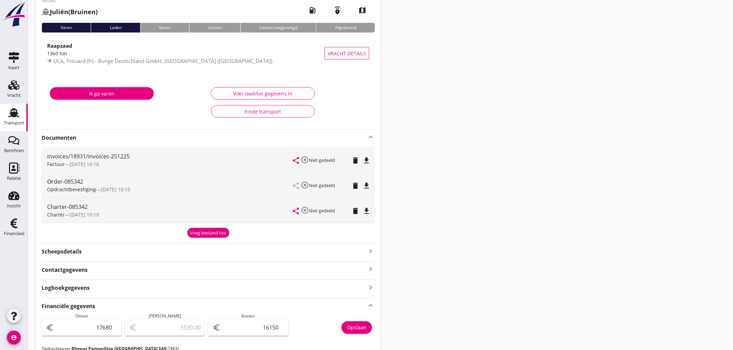
click at [479, 184] on div "Transport overzicht 085342 Juliën (Bruinen) local_gas_station emergency_share m…" at bounding box center [380, 299] width 705 height 674
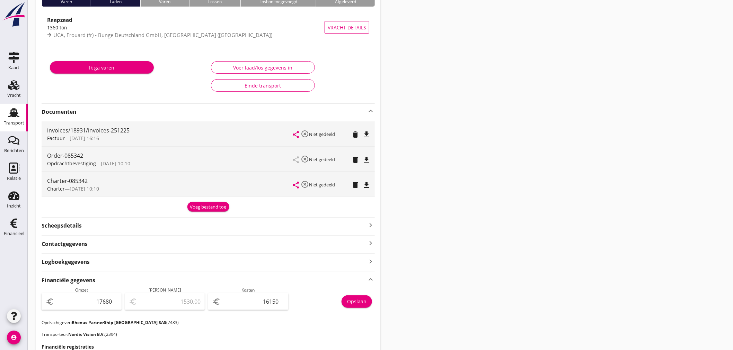
scroll to position [0, 0]
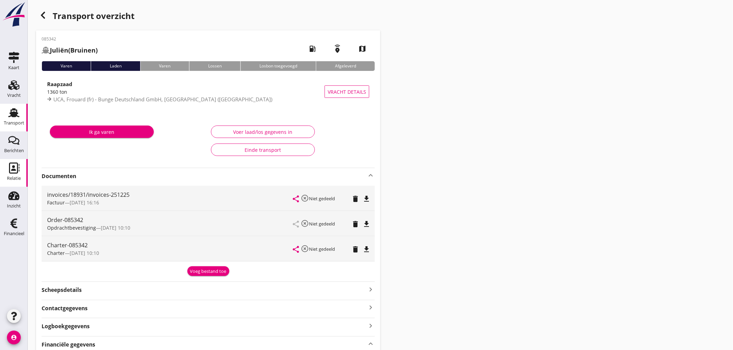
click at [13, 174] on div "Relatie" at bounding box center [14, 179] width 14 height 10
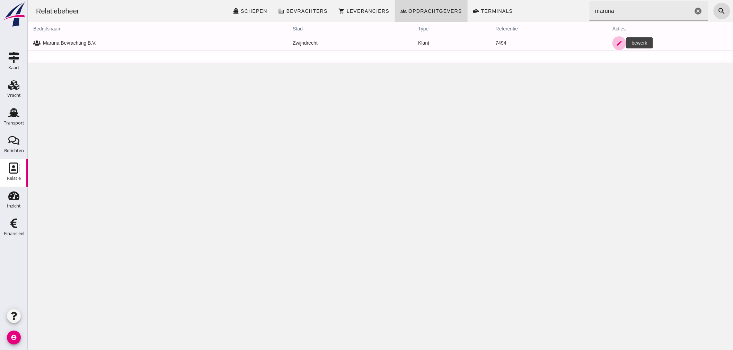
click at [616, 43] on icon "edit" at bounding box center [619, 43] width 6 height 6
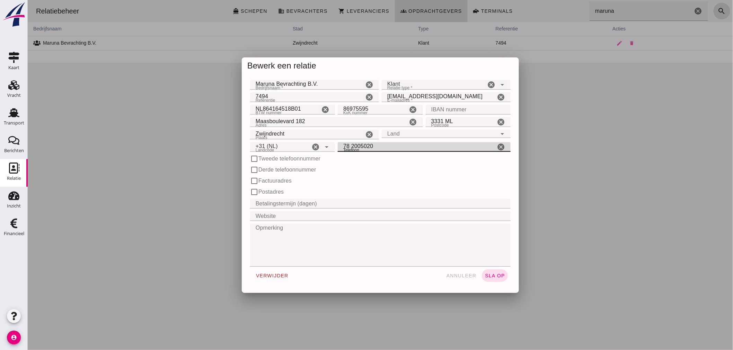
drag, startPoint x: 378, startPoint y: 145, endPoint x: 267, endPoint y: 147, distance: 111.9
click at [267, 147] on div "Landcode Landcode +31 (NL) +31 ([GEOGRAPHIC_DATA]) cancel arrow_drop_down Telef…" at bounding box center [379, 147] width 263 height 12
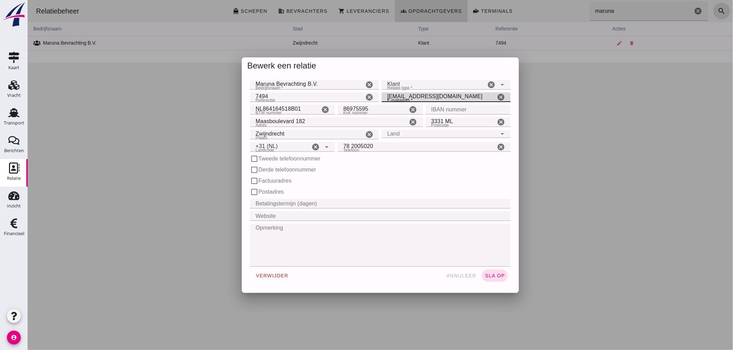
drag, startPoint x: 392, startPoint y: 95, endPoint x: 282, endPoint y: 91, distance: 109.5
click at [282, 91] on div "Referentie Referentie 7494 cancel E-mailadres * E-mailadres * [EMAIL_ADDRESS][D…" at bounding box center [379, 97] width 263 height 12
click at [461, 274] on span "annuleer" at bounding box center [461, 276] width 30 height 6
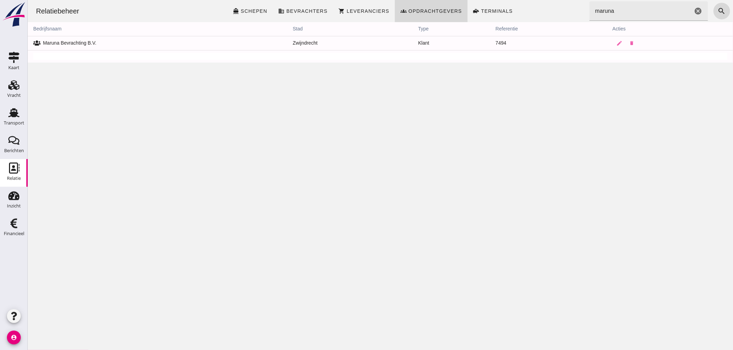
drag, startPoint x: 305, startPoint y: 239, endPoint x: 254, endPoint y: 299, distance: 79.1
click at [301, 242] on div "Relatiebeheer directions_boat Schepen business Bevrachters shopping_cart Levera…" at bounding box center [379, 175] width 705 height 350
